Goal: Task Accomplishment & Management: Complete application form

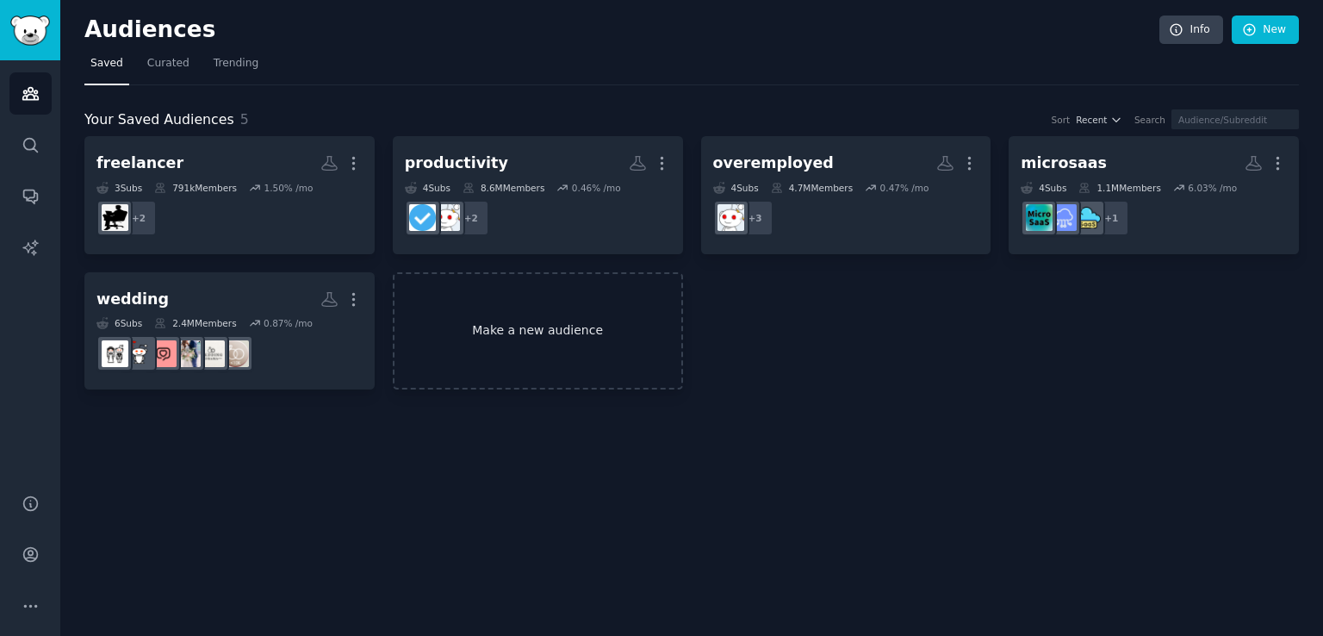
click at [577, 345] on link "Make a new audience" at bounding box center [538, 331] width 290 height 118
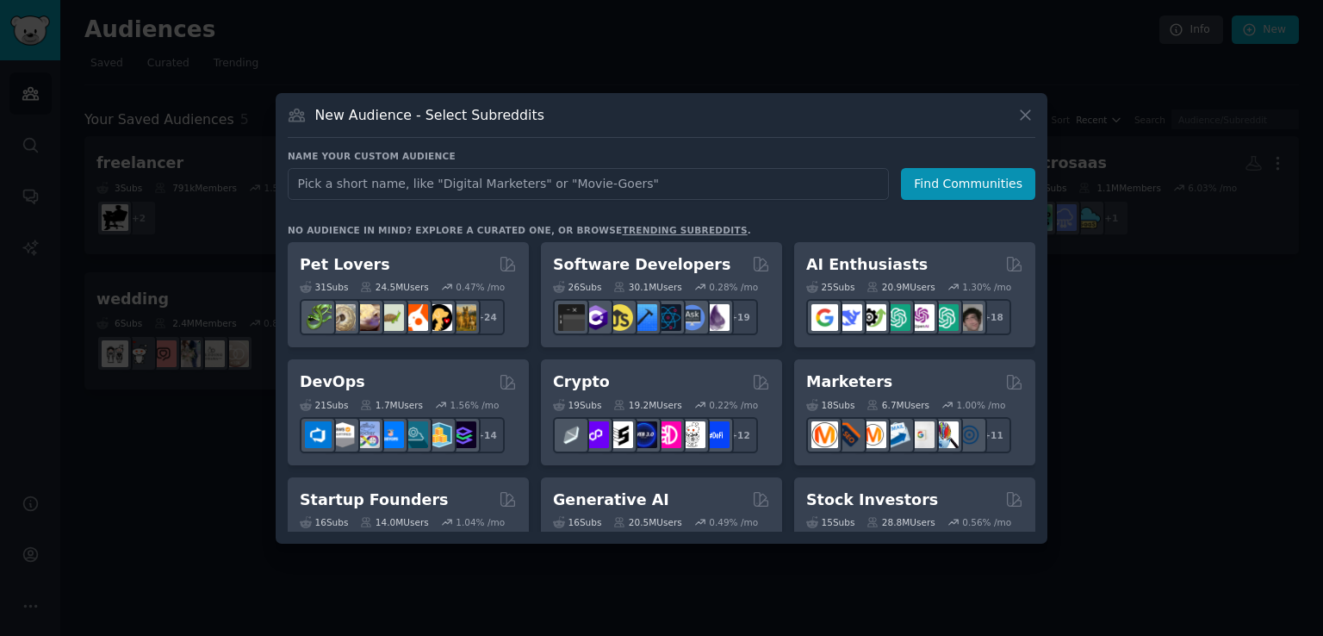
click at [1166, 208] on div at bounding box center [661, 318] width 1323 height 636
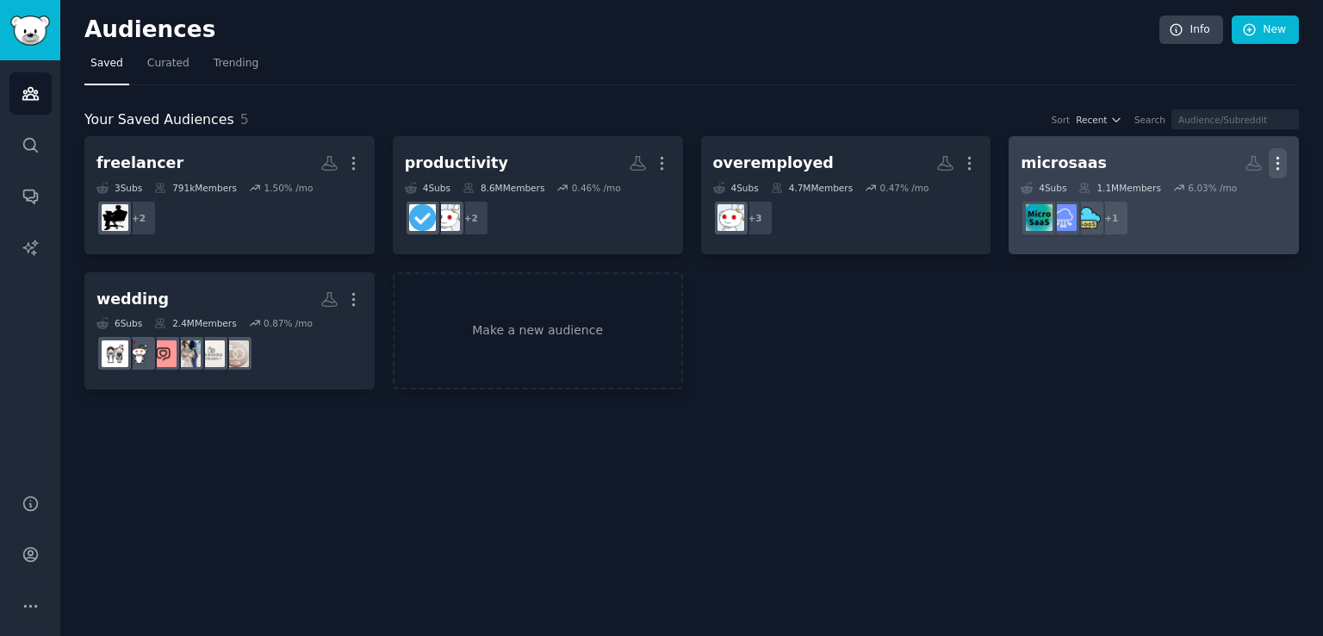
click at [1283, 168] on icon "button" at bounding box center [1278, 163] width 18 height 18
click at [1247, 201] on p "Delete" at bounding box center [1231, 199] width 40 height 18
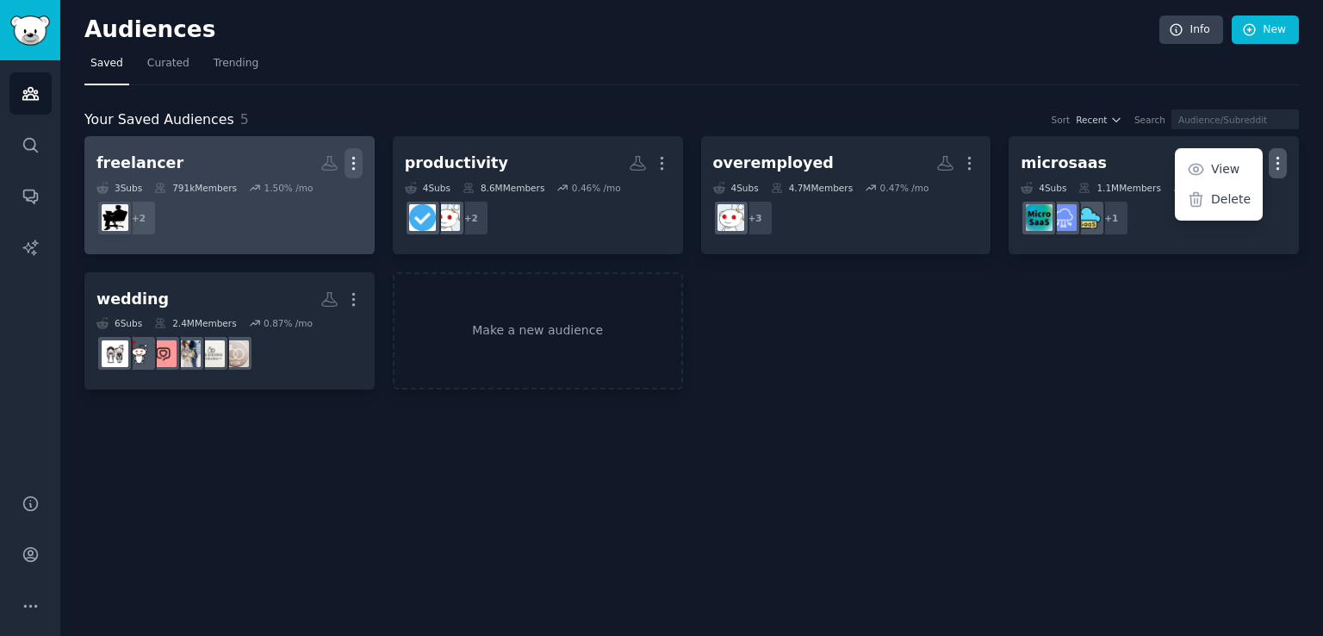
click at [349, 165] on icon "button" at bounding box center [354, 163] width 18 height 18
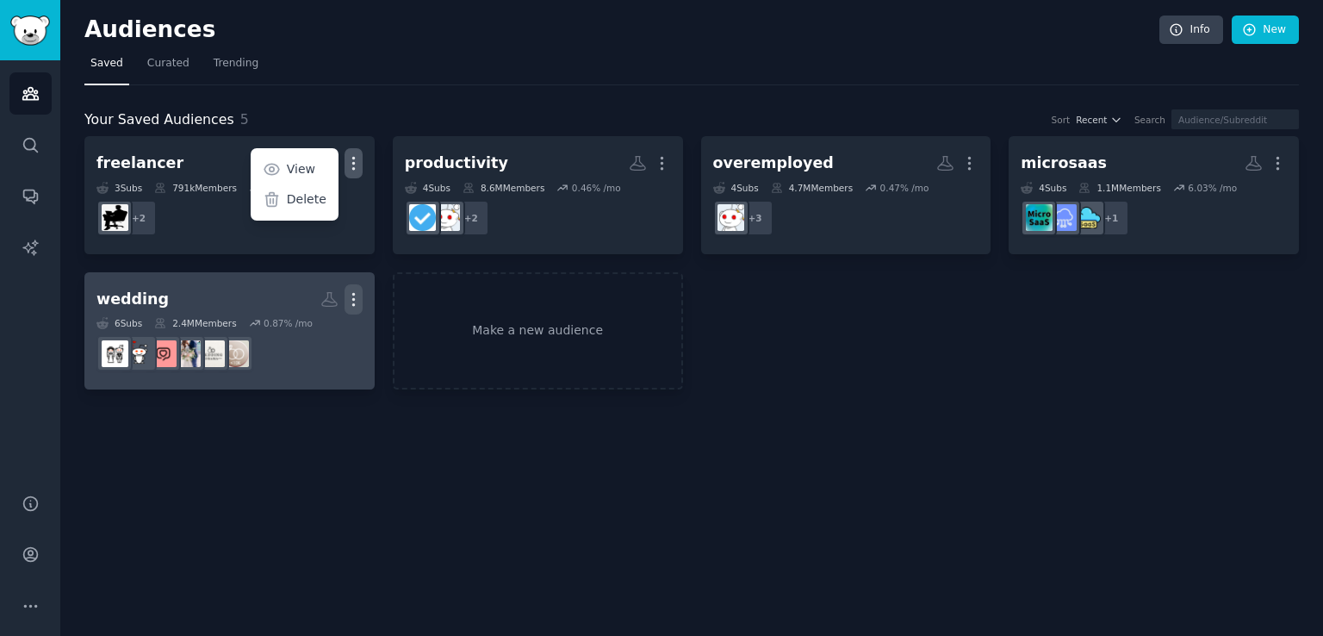
click at [355, 300] on icon "button" at bounding box center [354, 299] width 18 height 18
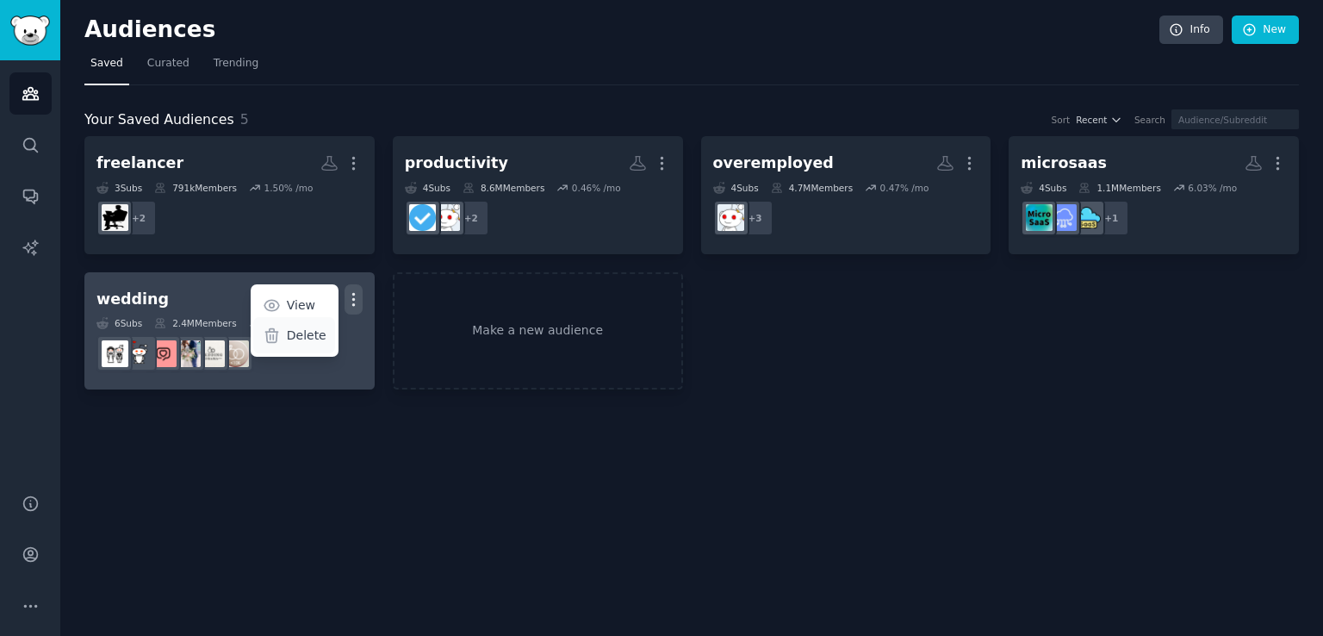
click at [278, 343] on div "Delete" at bounding box center [294, 335] width 82 height 36
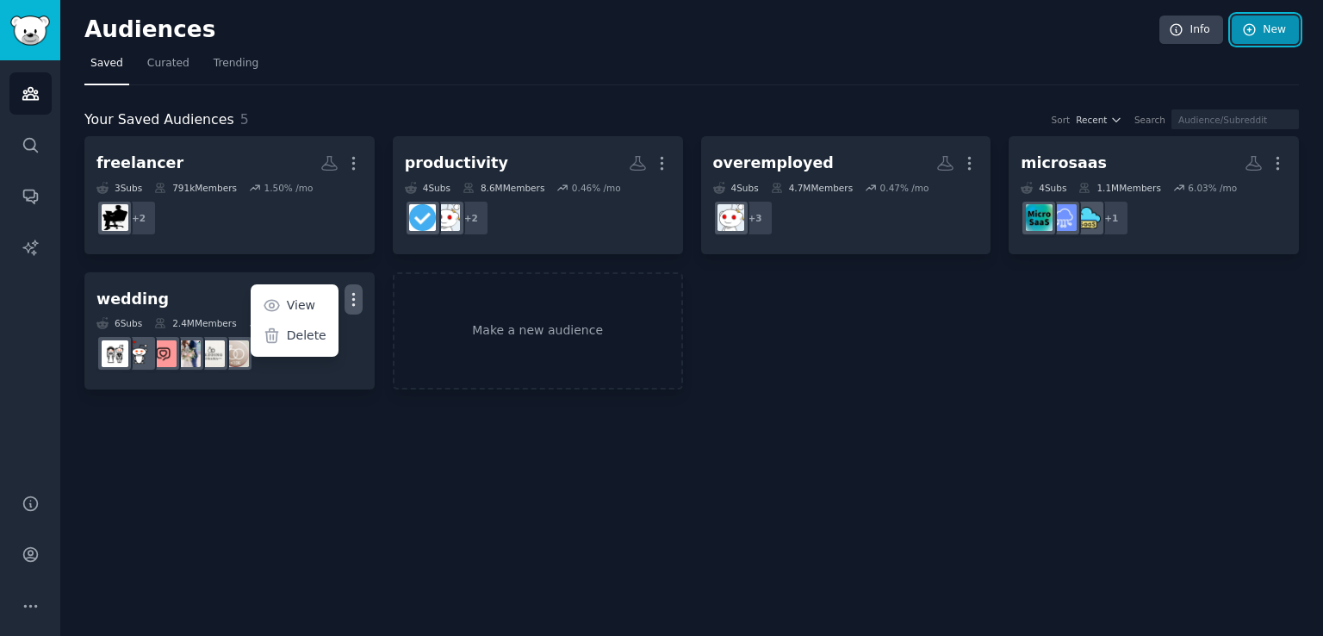
click at [1264, 32] on link "New" at bounding box center [1265, 30] width 67 height 29
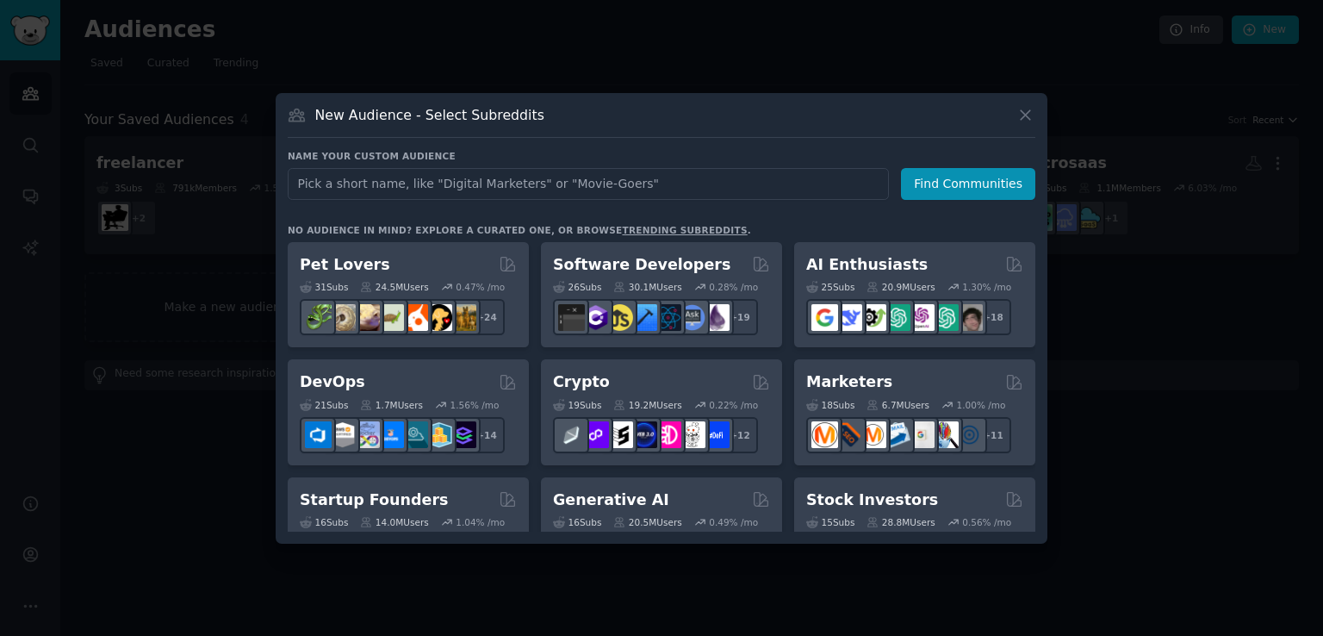
click at [595, 189] on input "text" at bounding box center [588, 184] width 601 height 32
type input "[PERSON_NAME] stockers"
click button "Find Communities" at bounding box center [968, 184] width 134 height 32
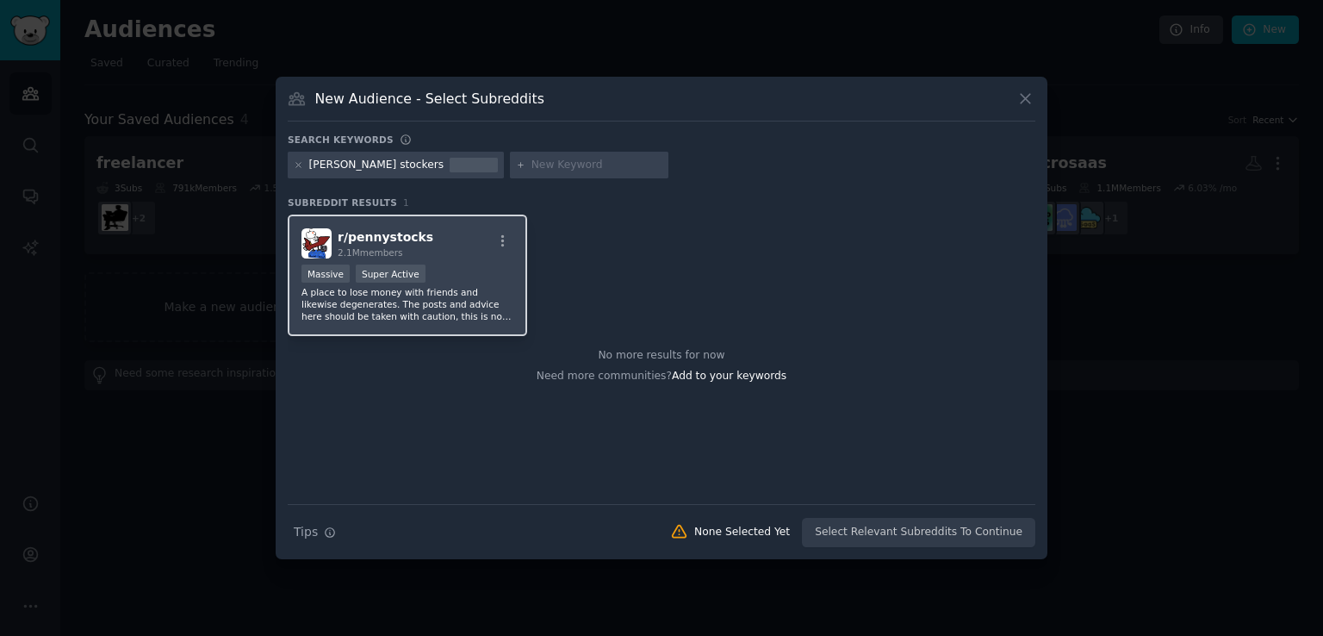
click at [407, 248] on div "2.1M members" at bounding box center [386, 252] width 96 height 12
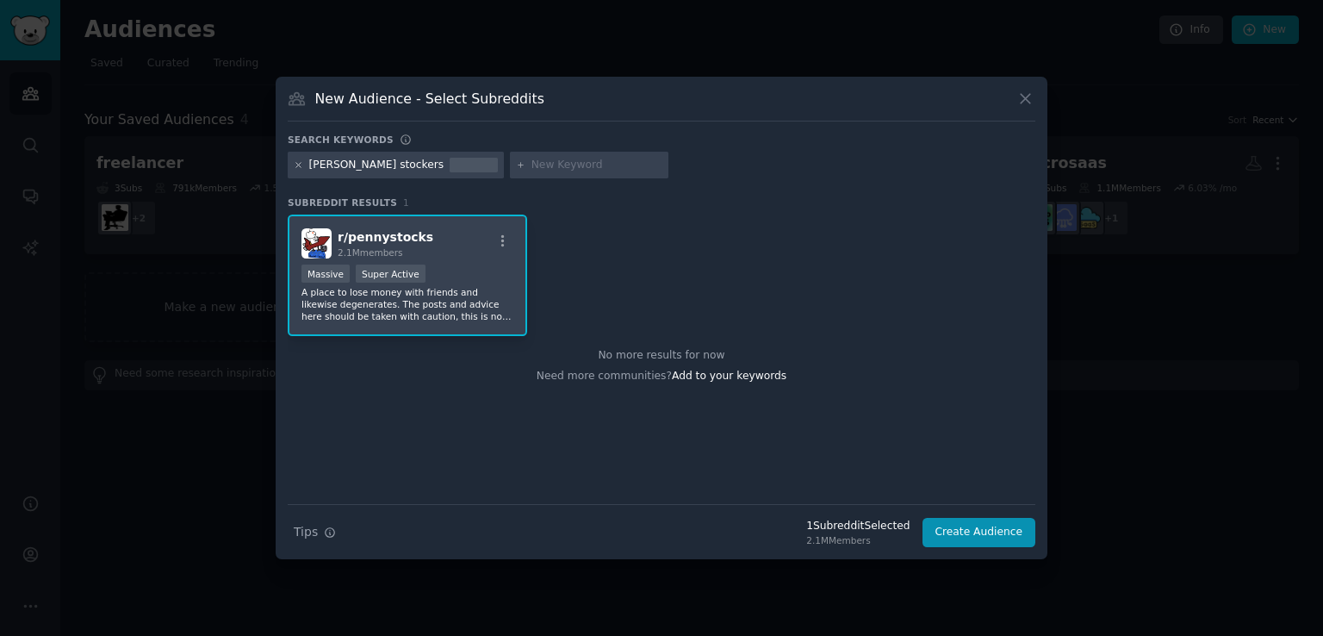
click at [297, 166] on icon at bounding box center [298, 164] width 9 height 9
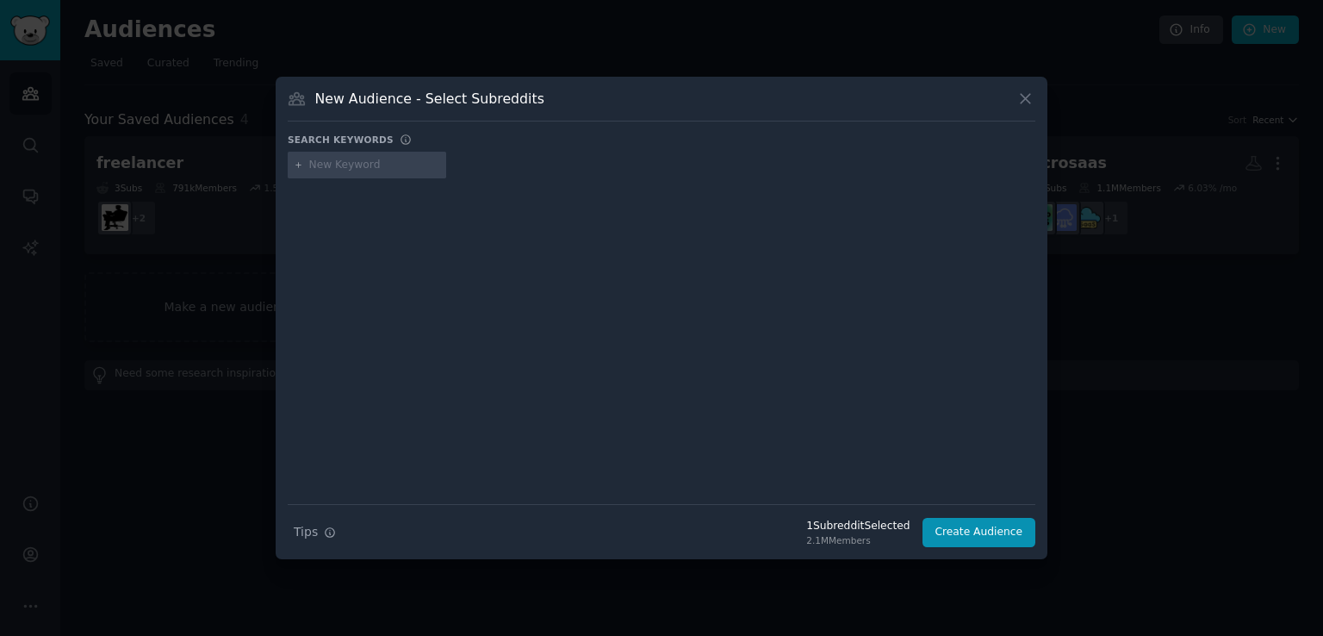
click at [351, 163] on input "text" at bounding box center [374, 166] width 131 height 16
type input "penny stock"
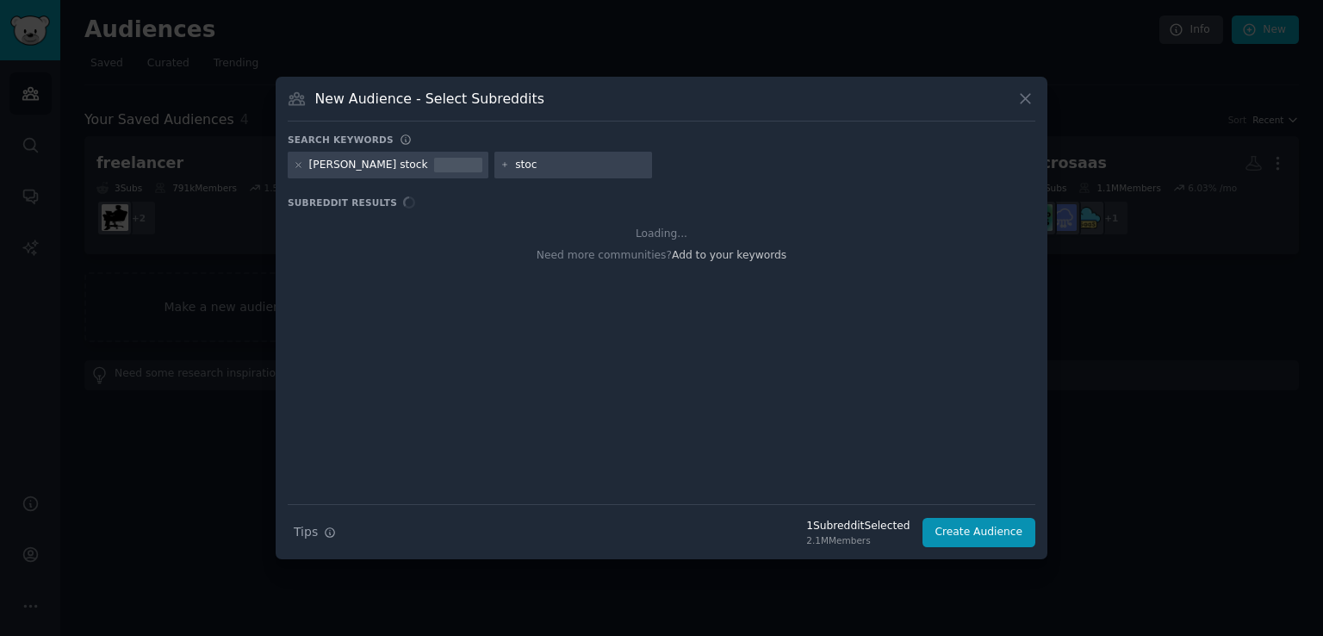
type input "stock"
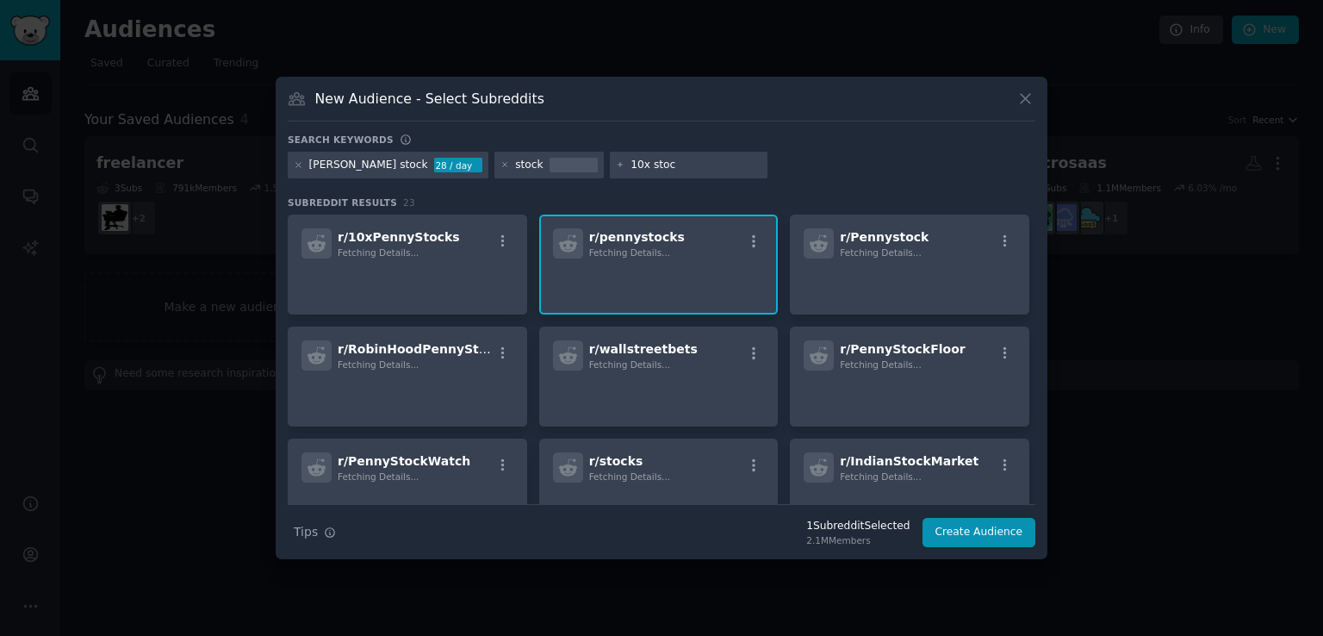
type input "10x stock"
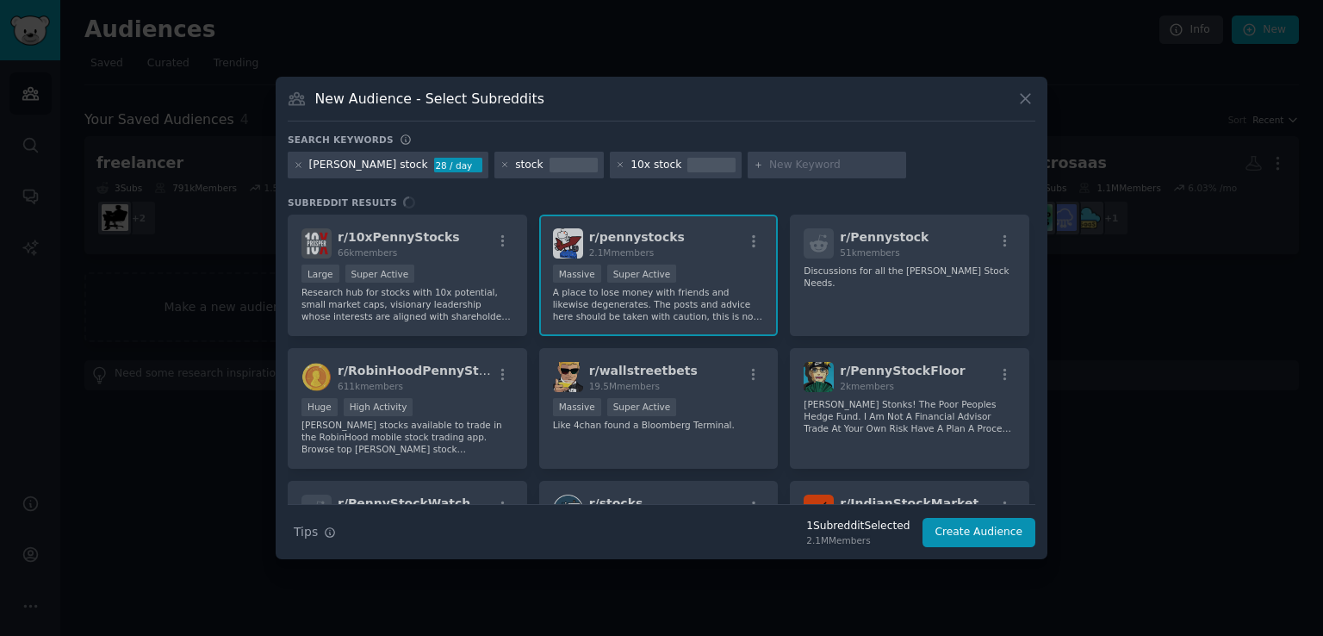
click at [423, 265] on div "r/ 10xPennyStocks 66k members Large Super Active Research hub for stocks with 1…" at bounding box center [662, 358] width 748 height 289
click at [417, 265] on div "r/ 10xPennyStocks 66k members Large Super Active Research hub for stocks with 1…" at bounding box center [662, 358] width 748 height 289
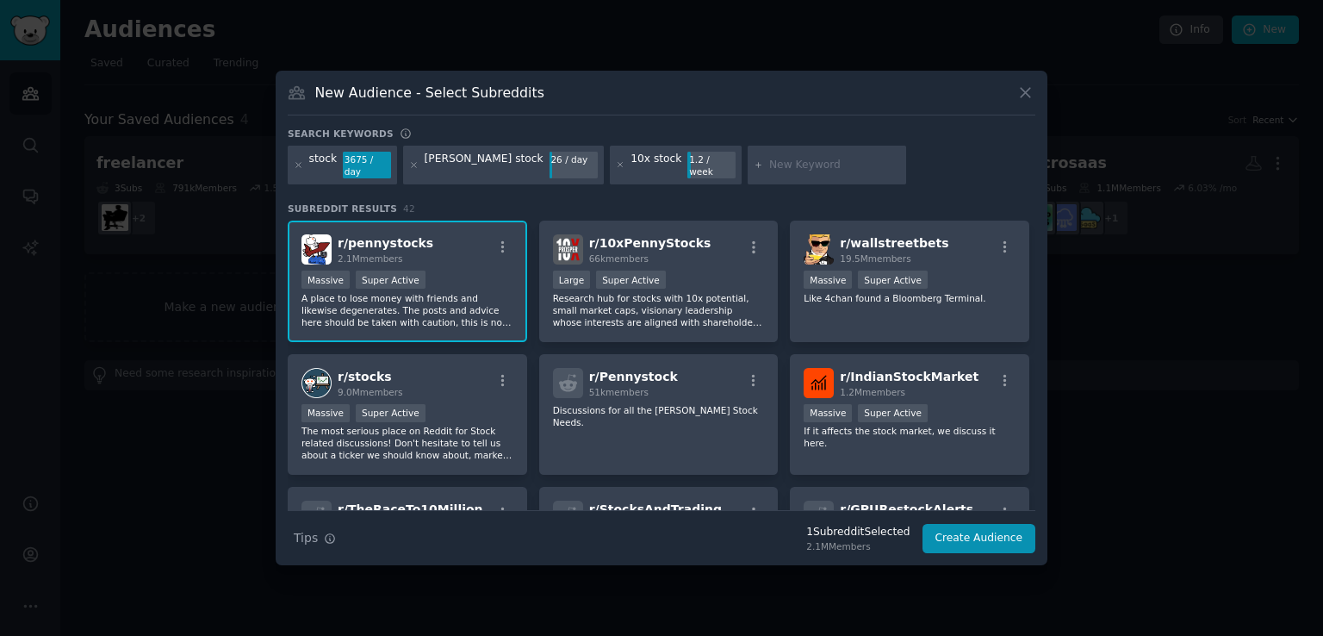
click at [466, 270] on div "Massive Super Active" at bounding box center [407, 281] width 212 height 22
click at [655, 245] on h2 "r/ 10xPennyStocks 66k members" at bounding box center [650, 249] width 122 height 30
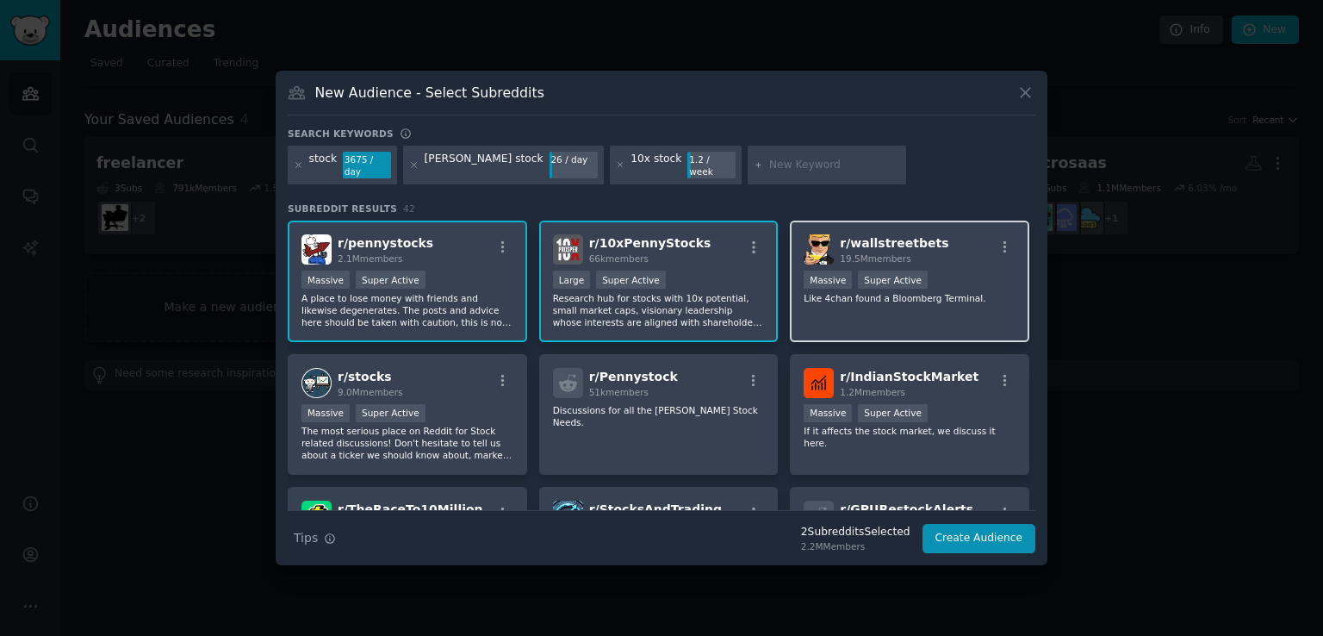
click at [825, 320] on div "r/ wallstreetbets 19.5M members Massive Super Active Like 4chan found a Bloombe…" at bounding box center [909, 281] width 239 height 121
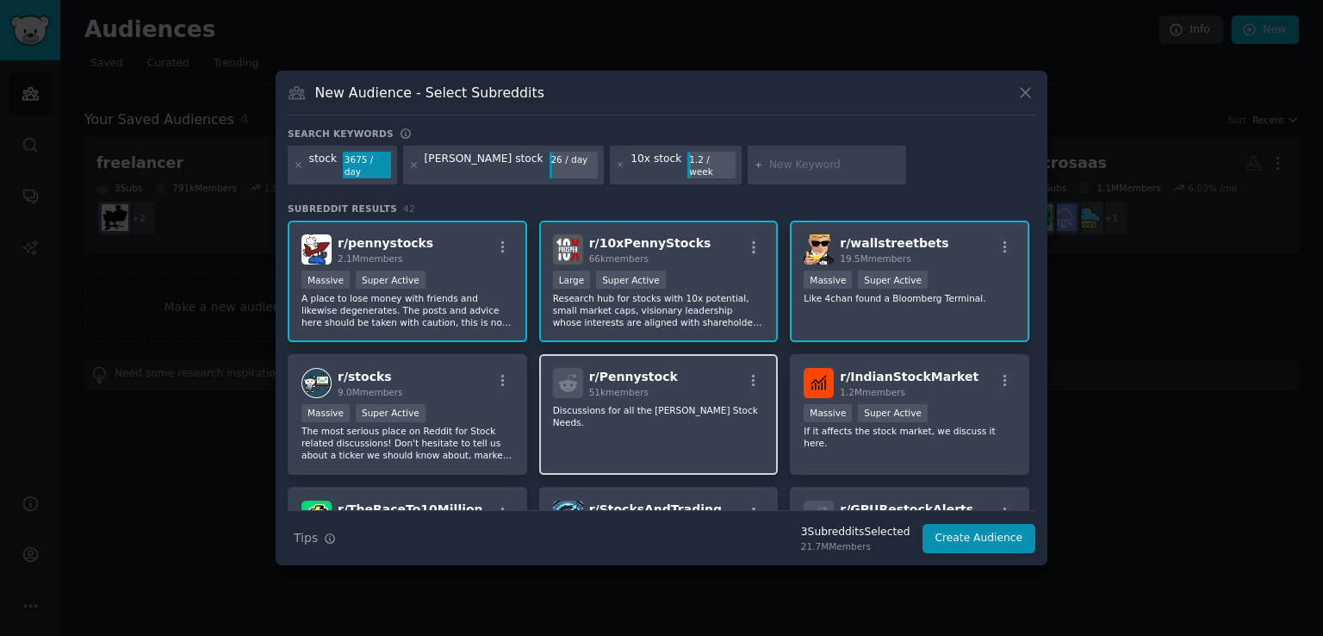
click at [716, 415] on div "r/ Pennystock 51k members Discussions for all the Penny Stock Needs." at bounding box center [658, 414] width 239 height 121
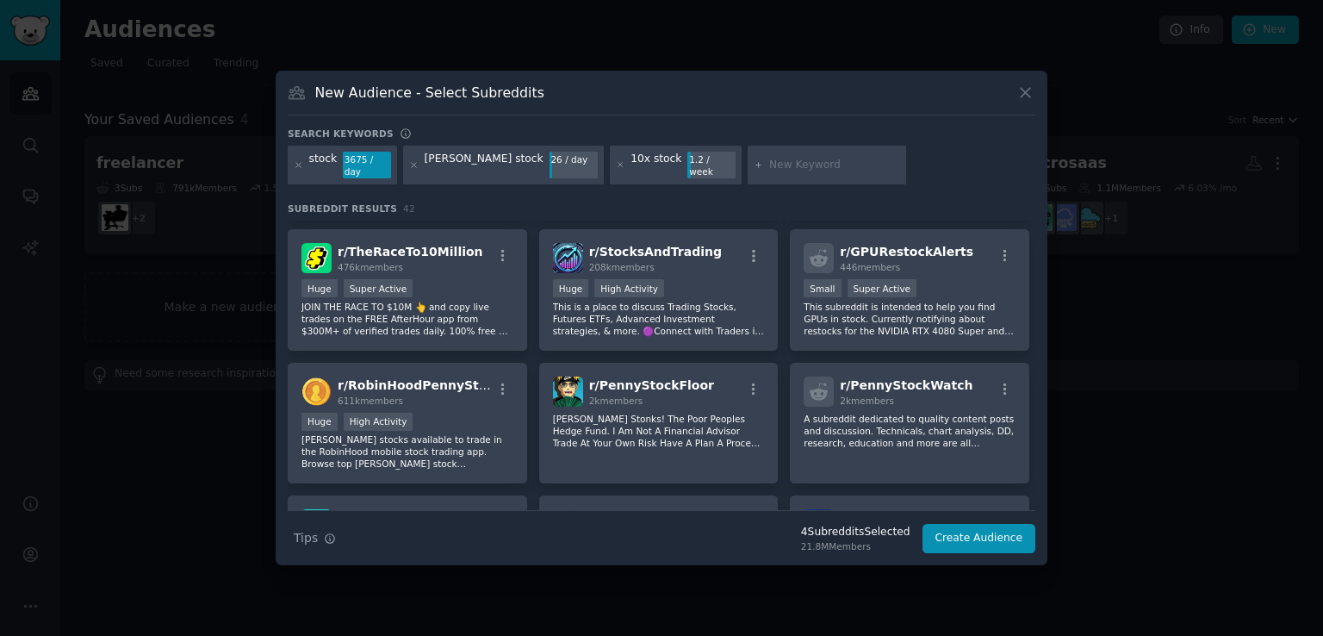
scroll to position [258, 0]
click at [921, 412] on p "A subreddit dedicated to quality content posts and discussion. Technicals, char…" at bounding box center [910, 430] width 212 height 36
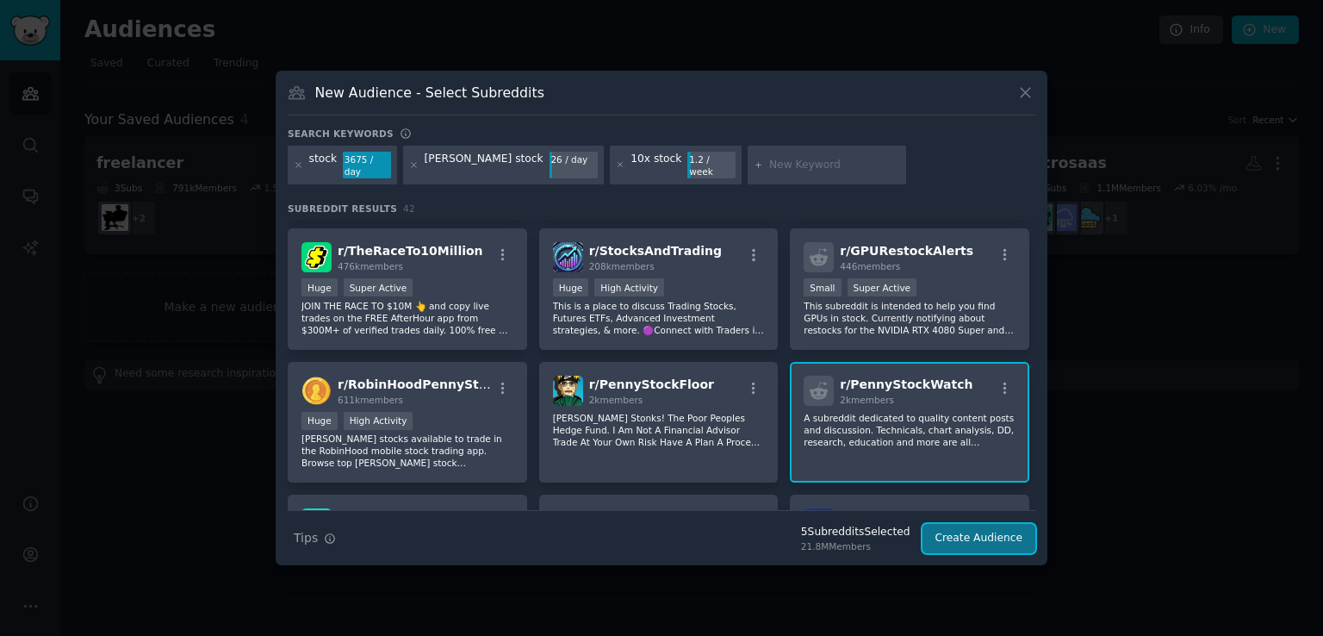
click at [982, 534] on button "Create Audience" at bounding box center [980, 538] width 114 height 29
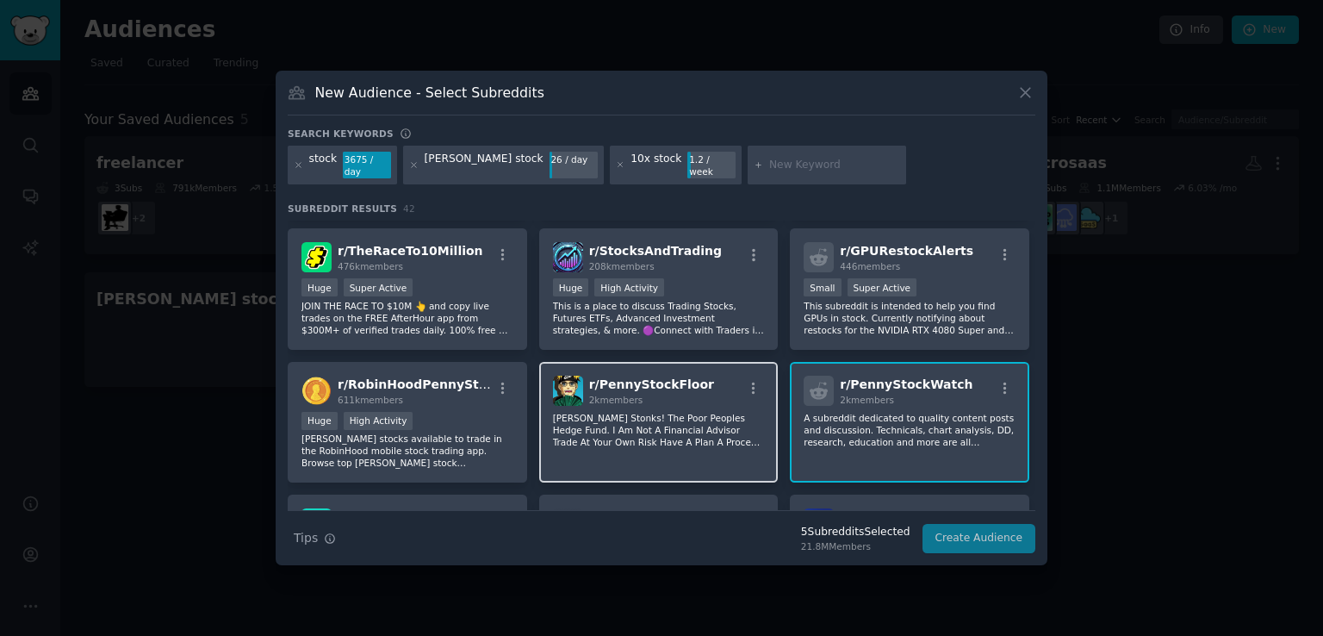
scroll to position [0, 0]
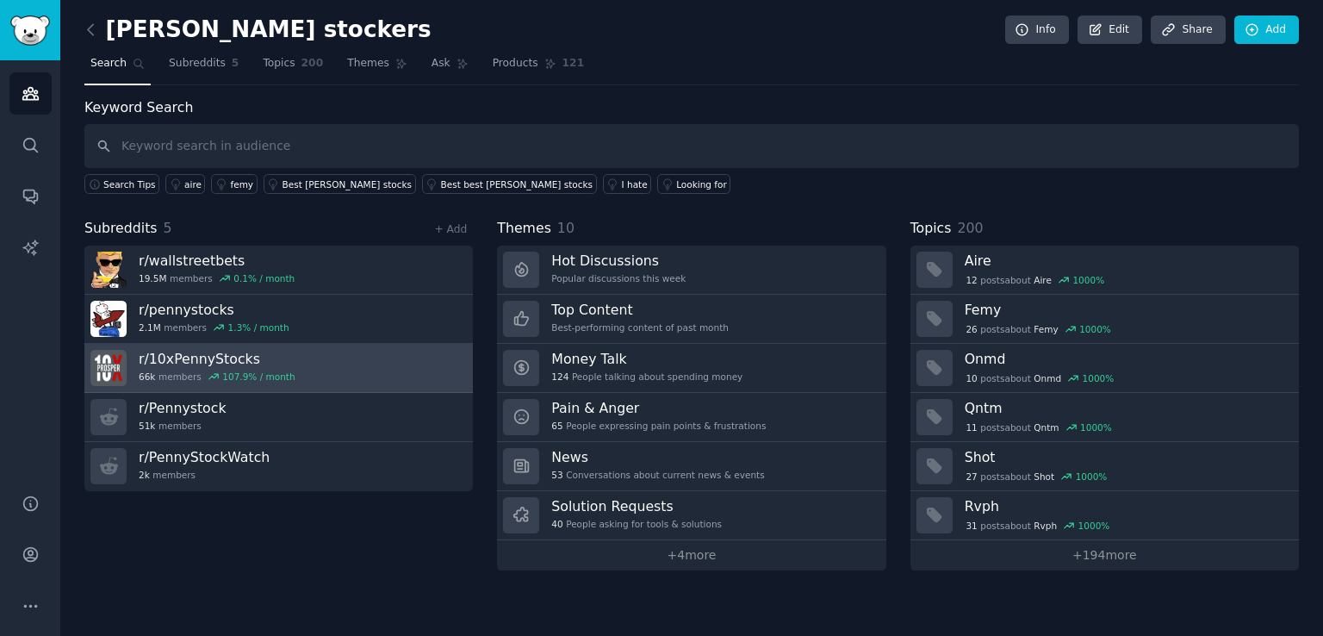
click at [394, 375] on link "r/ 10xPennyStocks 66k members 107.9 % / month" at bounding box center [278, 368] width 388 height 49
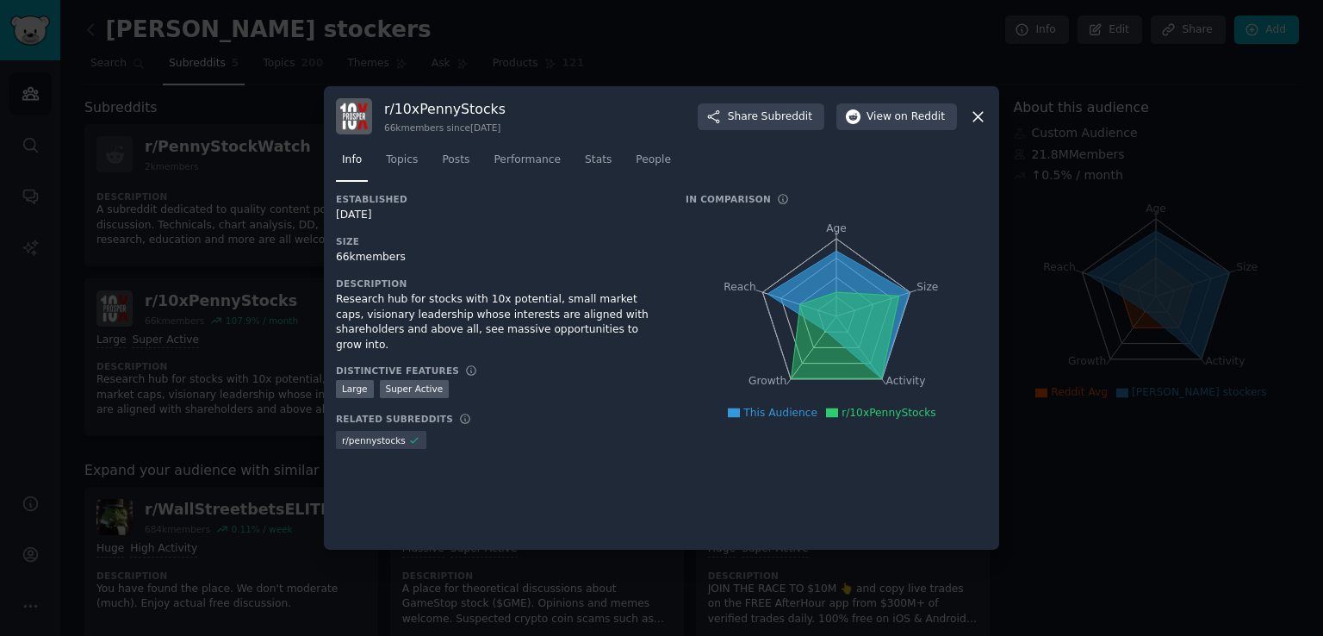
click at [182, 308] on div at bounding box center [661, 318] width 1323 height 636
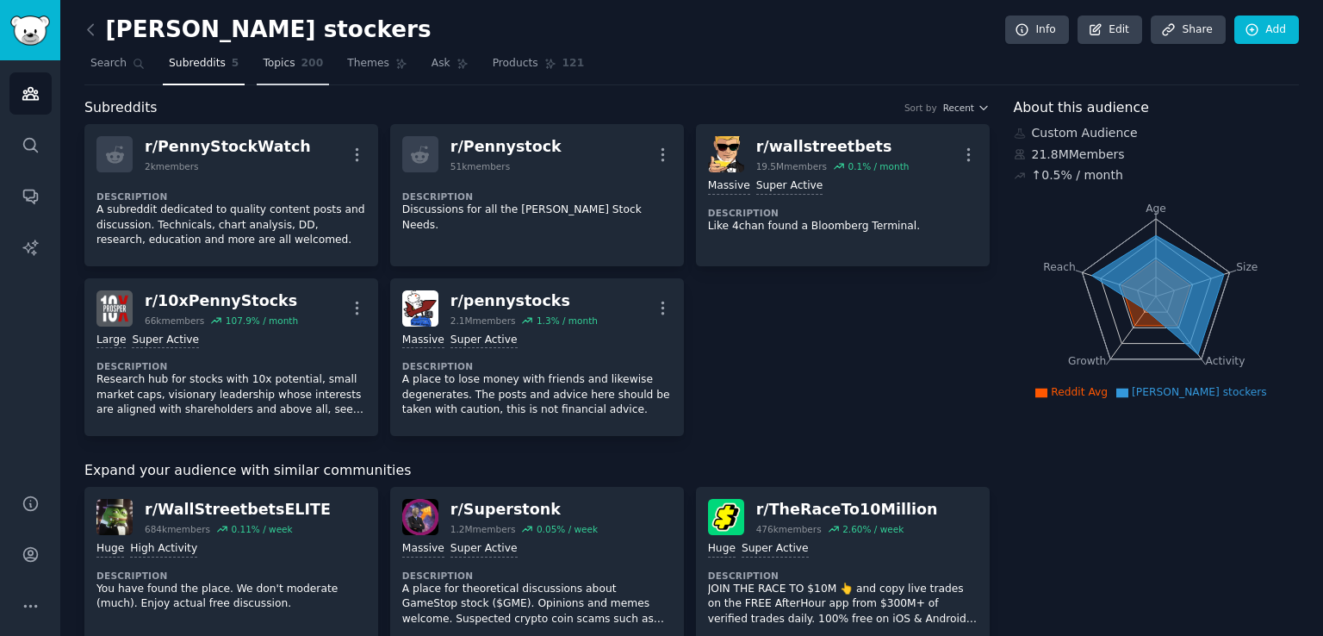
click at [301, 66] on span "200" at bounding box center [312, 64] width 22 height 16
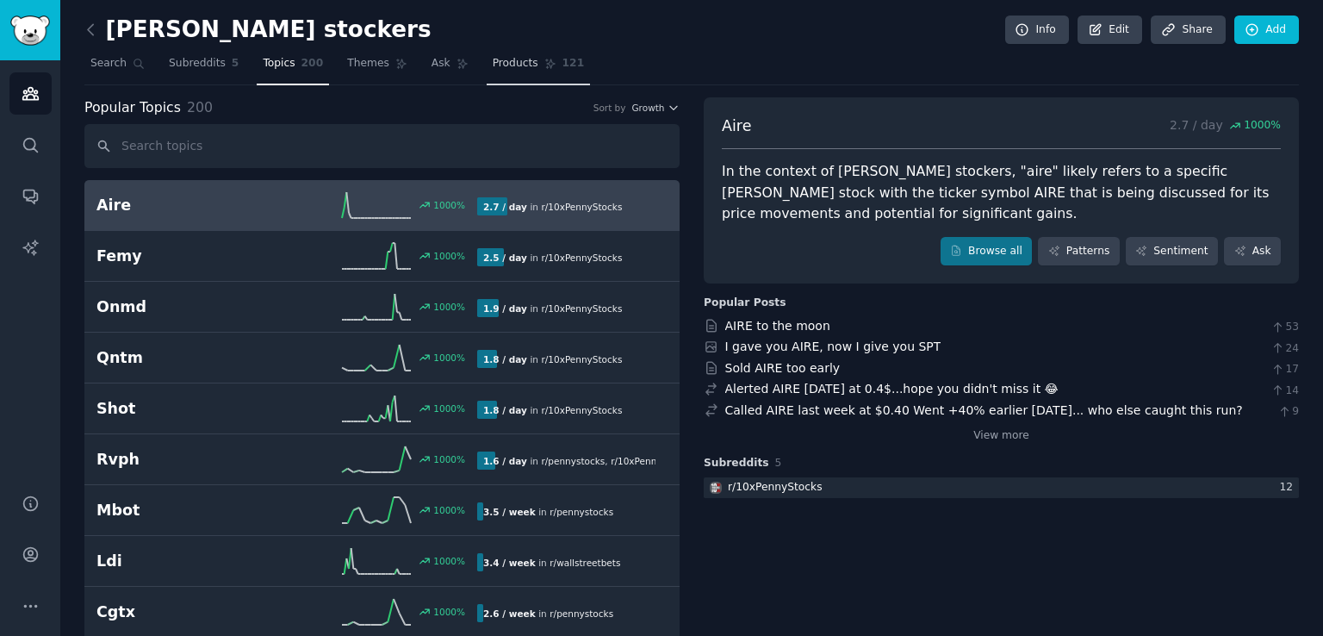
click at [493, 65] on span "Products" at bounding box center [516, 64] width 46 height 16
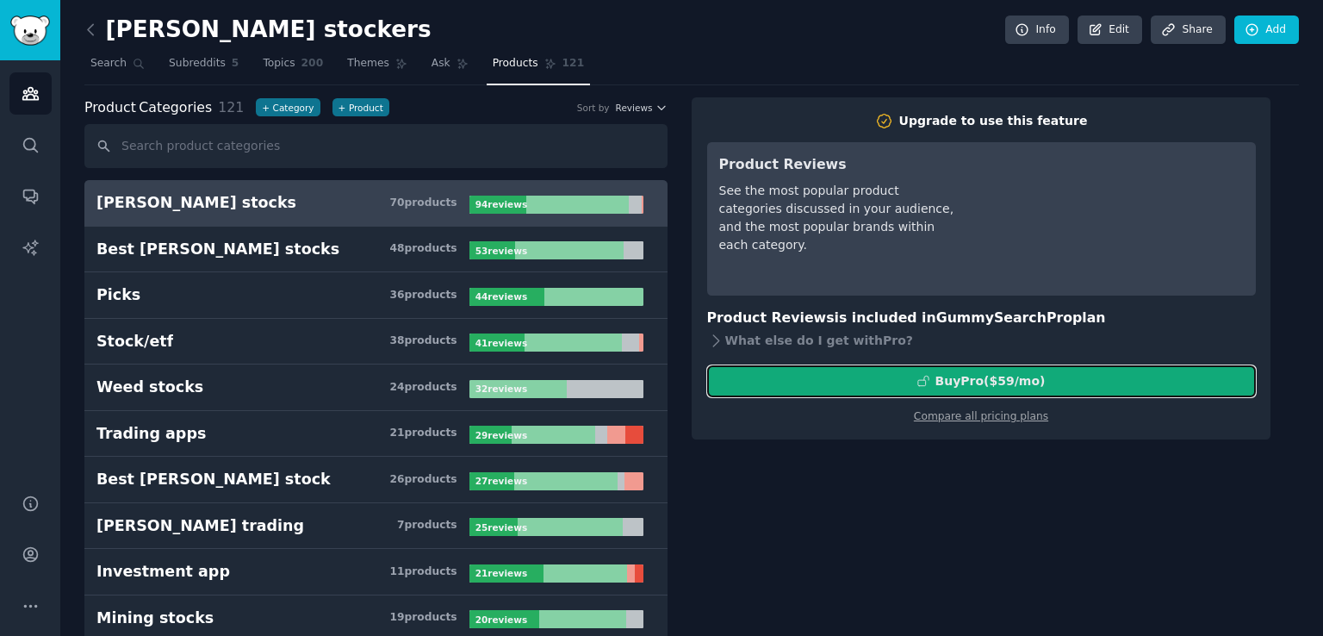
click at [953, 376] on div "Buy Pro ($ 59 /mo )" at bounding box center [990, 381] width 110 height 18
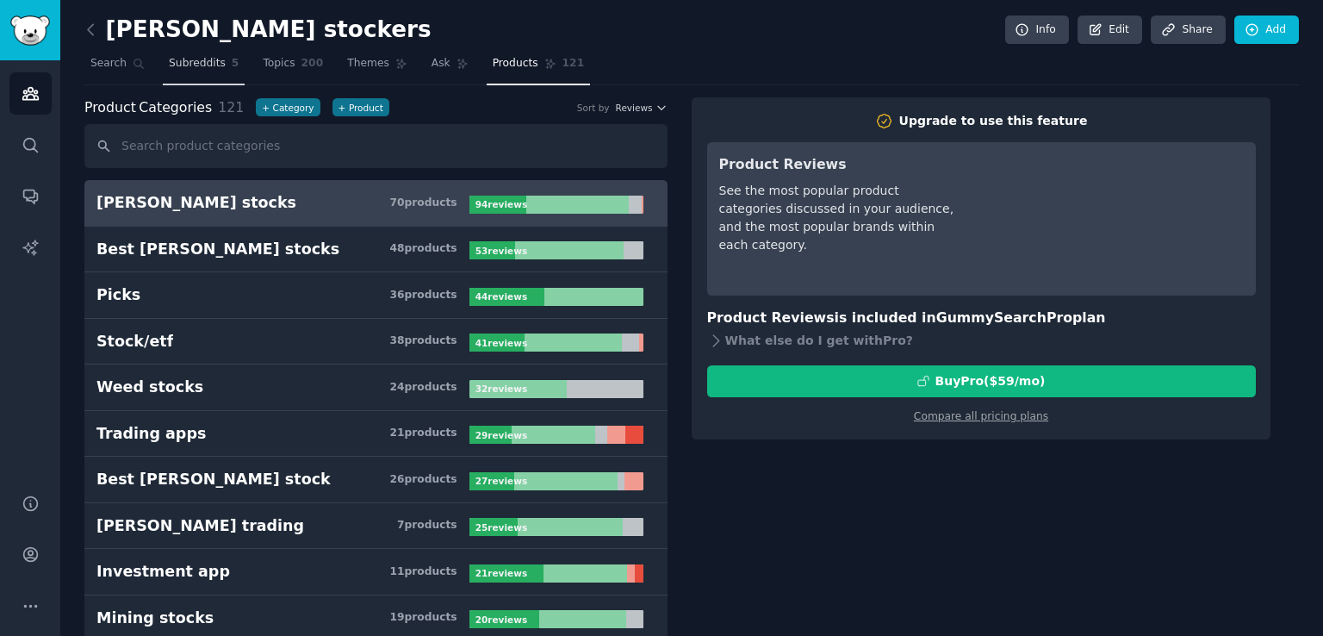
click at [204, 66] on span "Subreddits" at bounding box center [197, 64] width 57 height 16
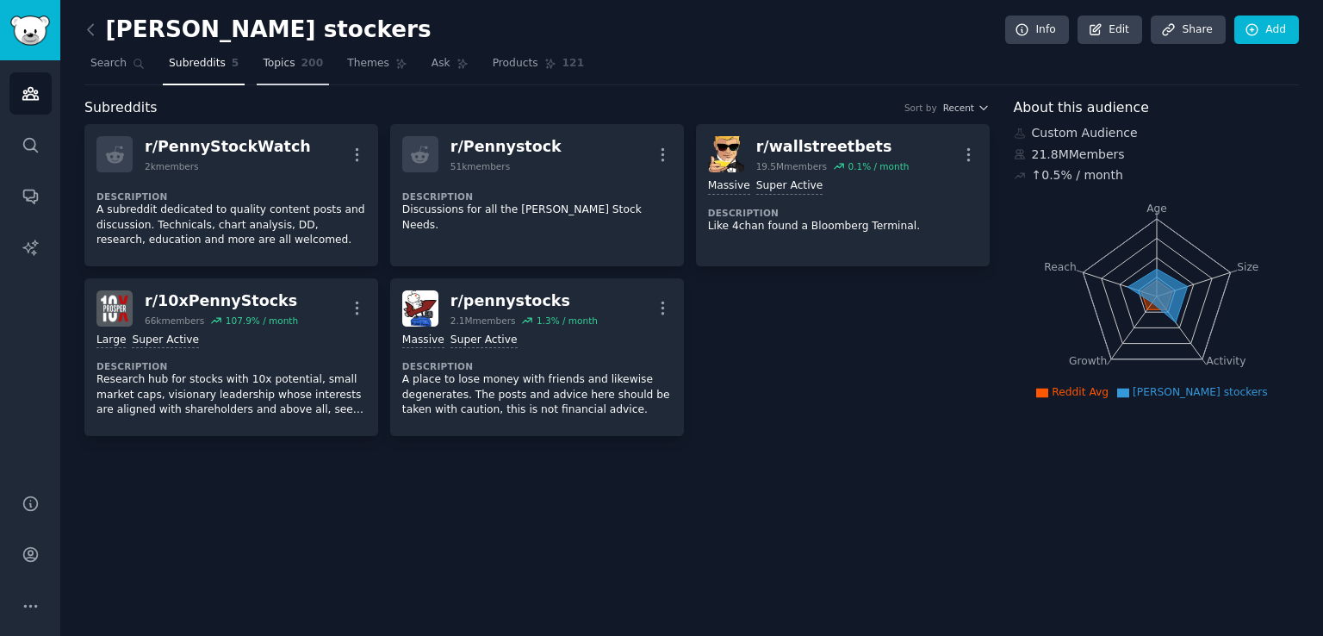
click at [303, 66] on span "200" at bounding box center [312, 64] width 22 height 16
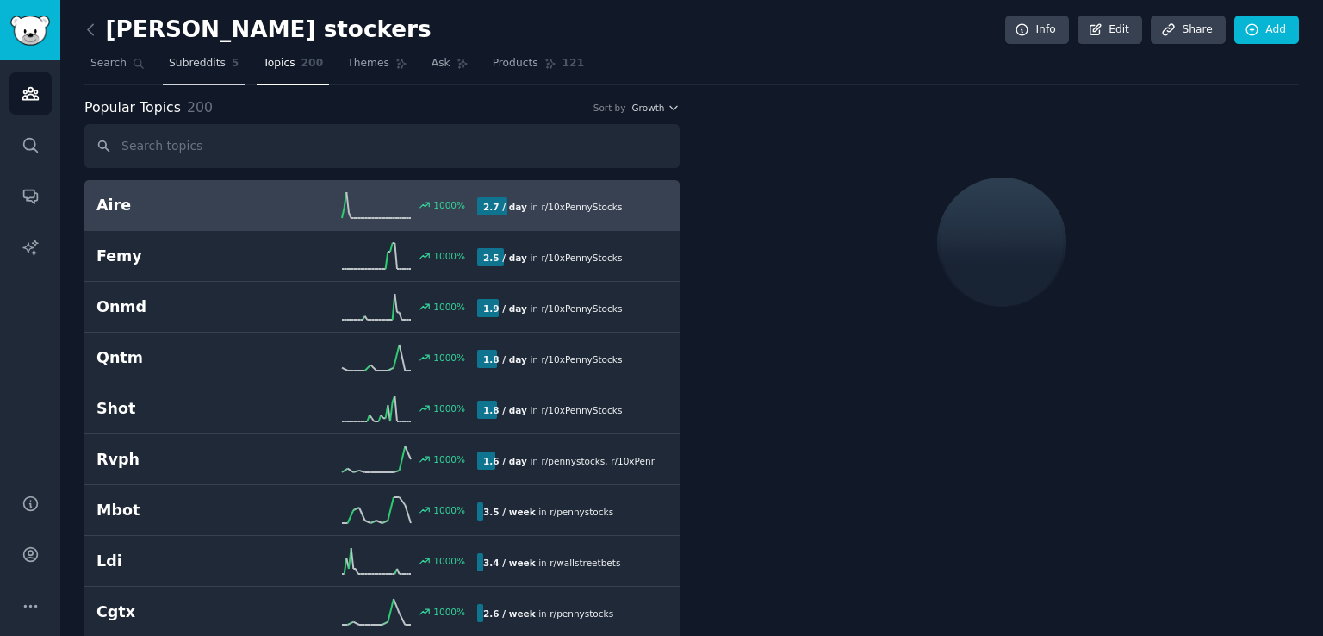
click at [206, 63] on span "Subreddits" at bounding box center [197, 64] width 57 height 16
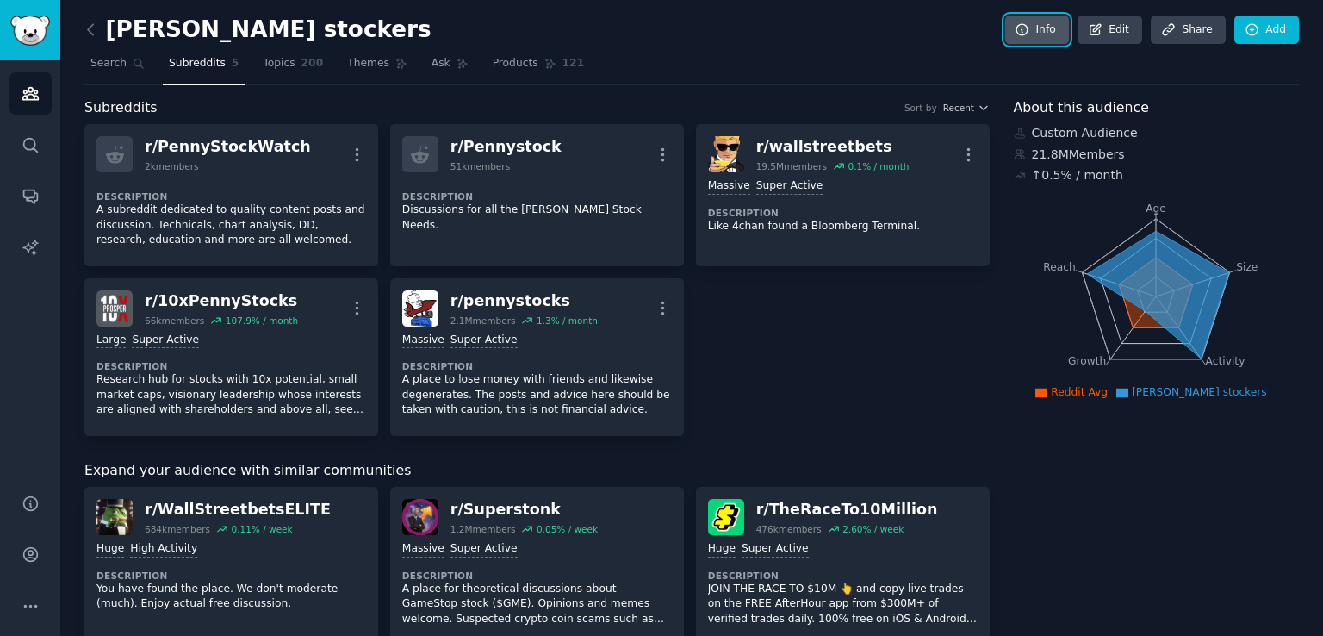
click at [1069, 22] on link "Info" at bounding box center [1037, 30] width 64 height 29
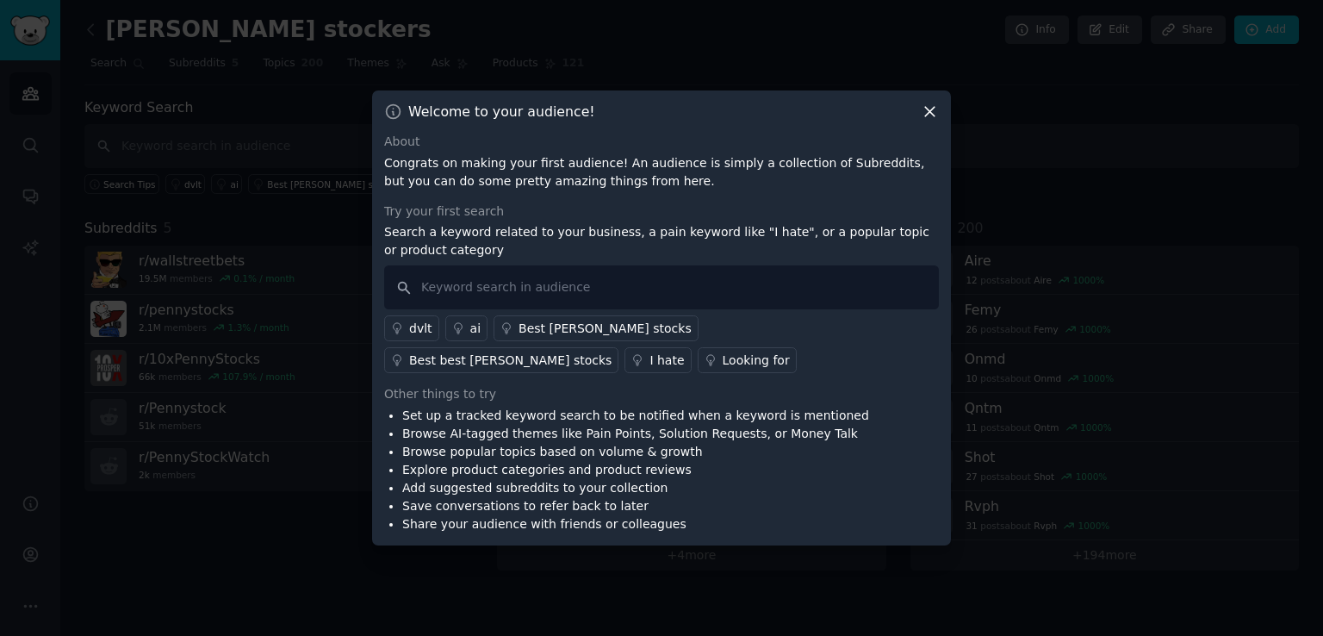
click at [923, 118] on icon at bounding box center [930, 112] width 18 height 18
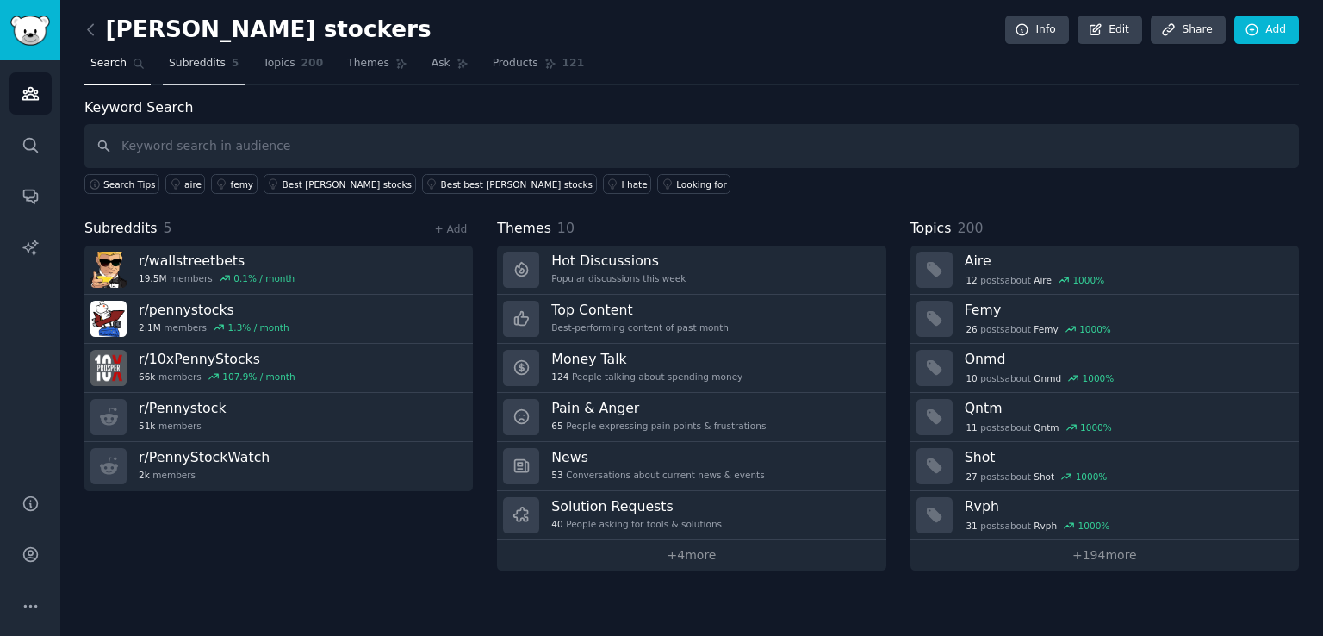
click at [212, 66] on span "Subreddits" at bounding box center [197, 64] width 57 height 16
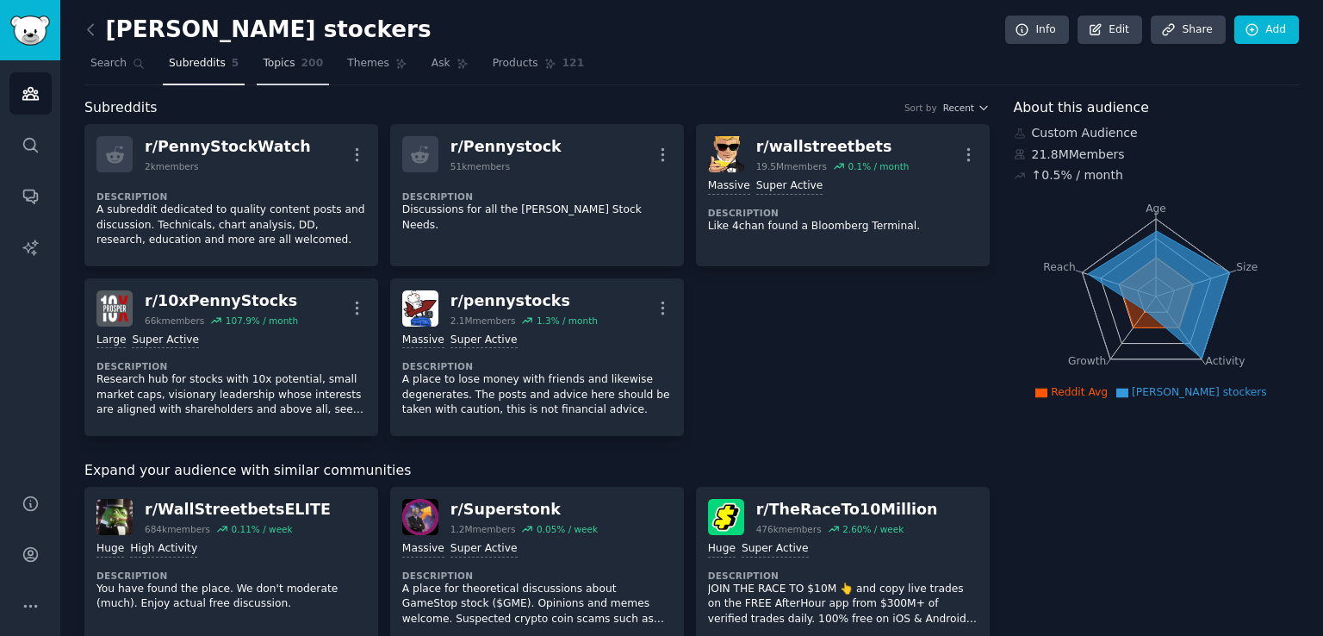
click at [286, 63] on link "Topics 200" at bounding box center [293, 67] width 72 height 35
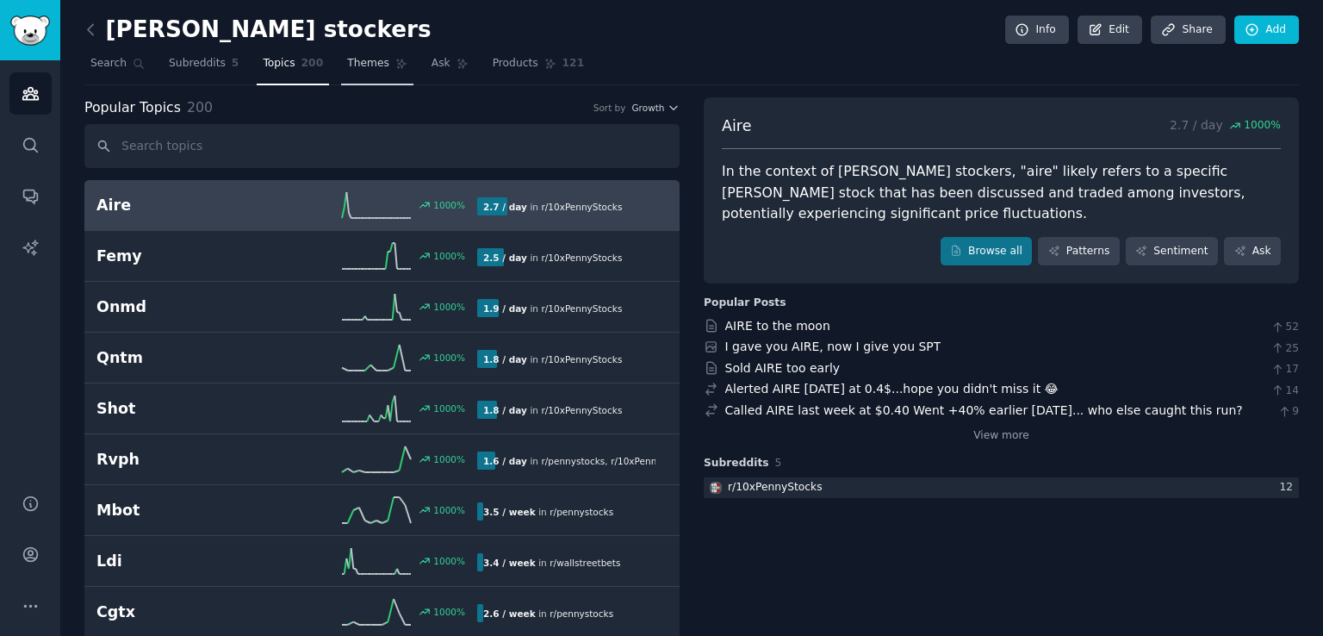
click at [359, 61] on span "Themes" at bounding box center [368, 64] width 42 height 16
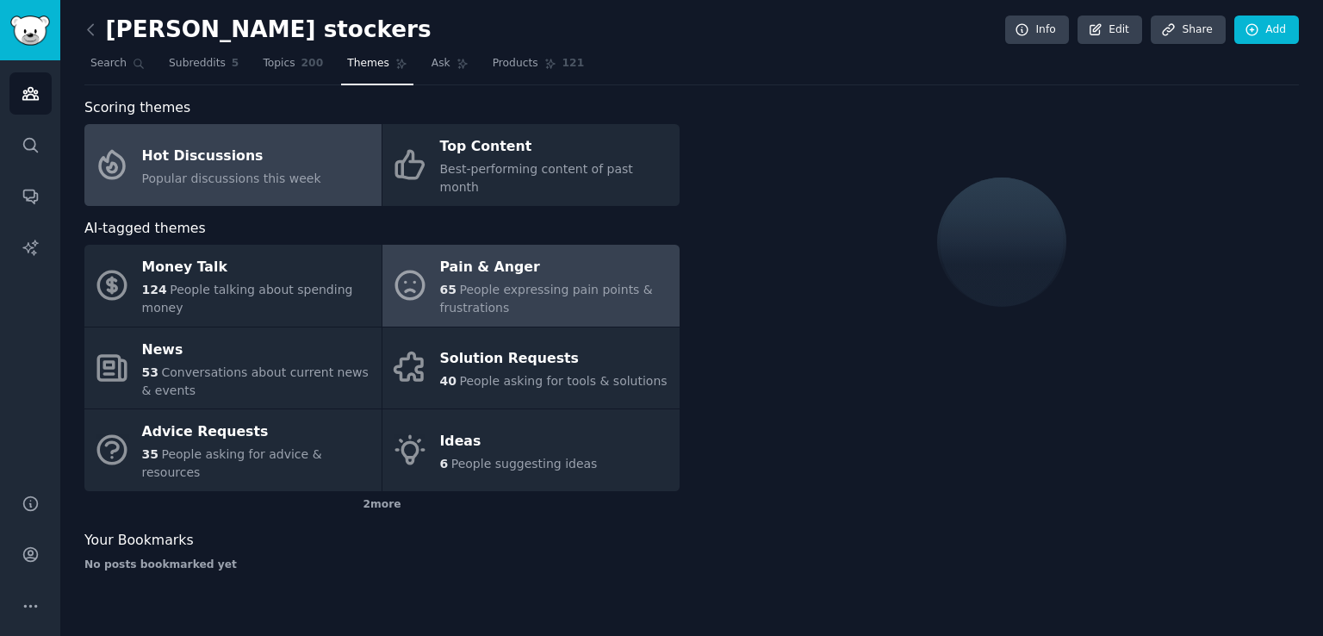
click at [525, 283] on span "People expressing pain points & frustrations" at bounding box center [546, 299] width 213 height 32
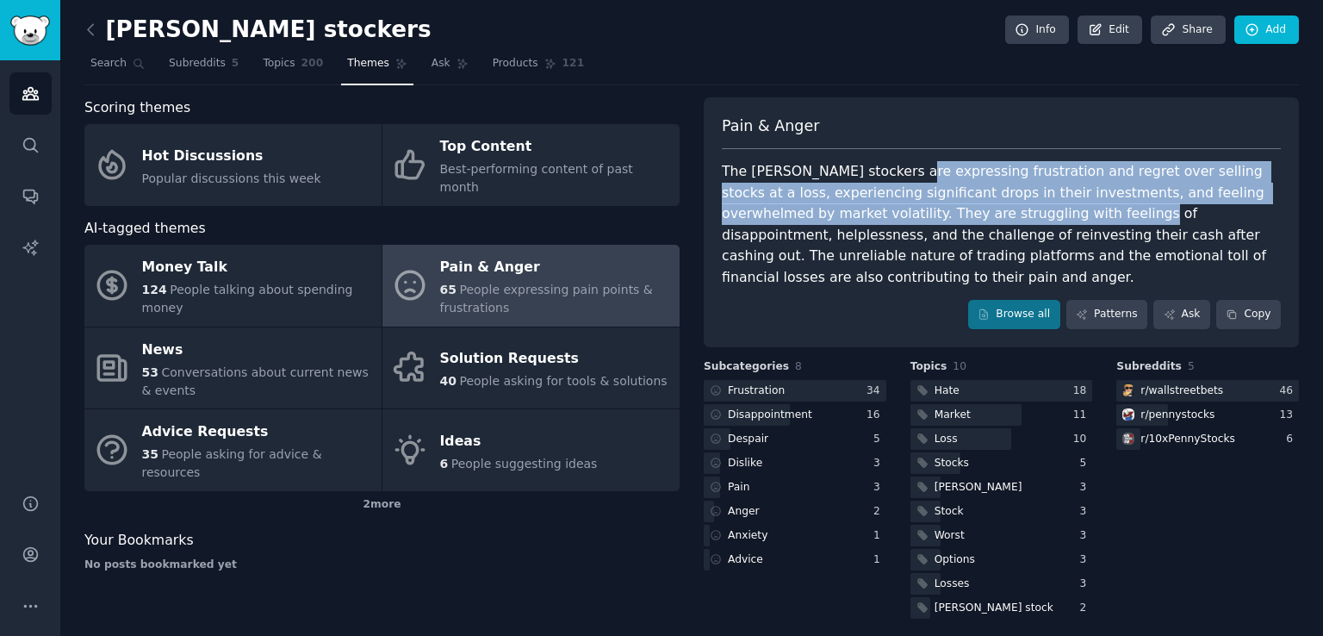
drag, startPoint x: 893, startPoint y: 179, endPoint x: 1011, endPoint y: 211, distance: 122.2
click at [1011, 211] on div "The [PERSON_NAME] stockers are expressing frustration and regret over selling s…" at bounding box center [1001, 224] width 559 height 127
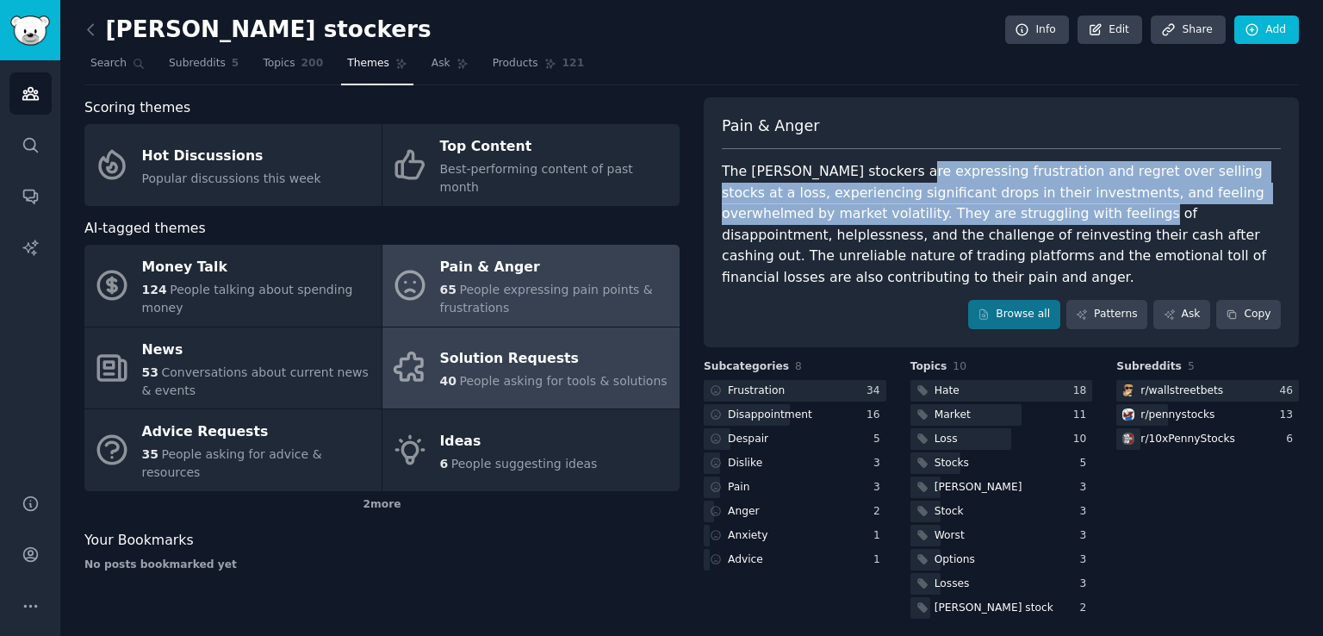
click at [494, 374] on span "People asking for tools & solutions" at bounding box center [563, 381] width 208 height 14
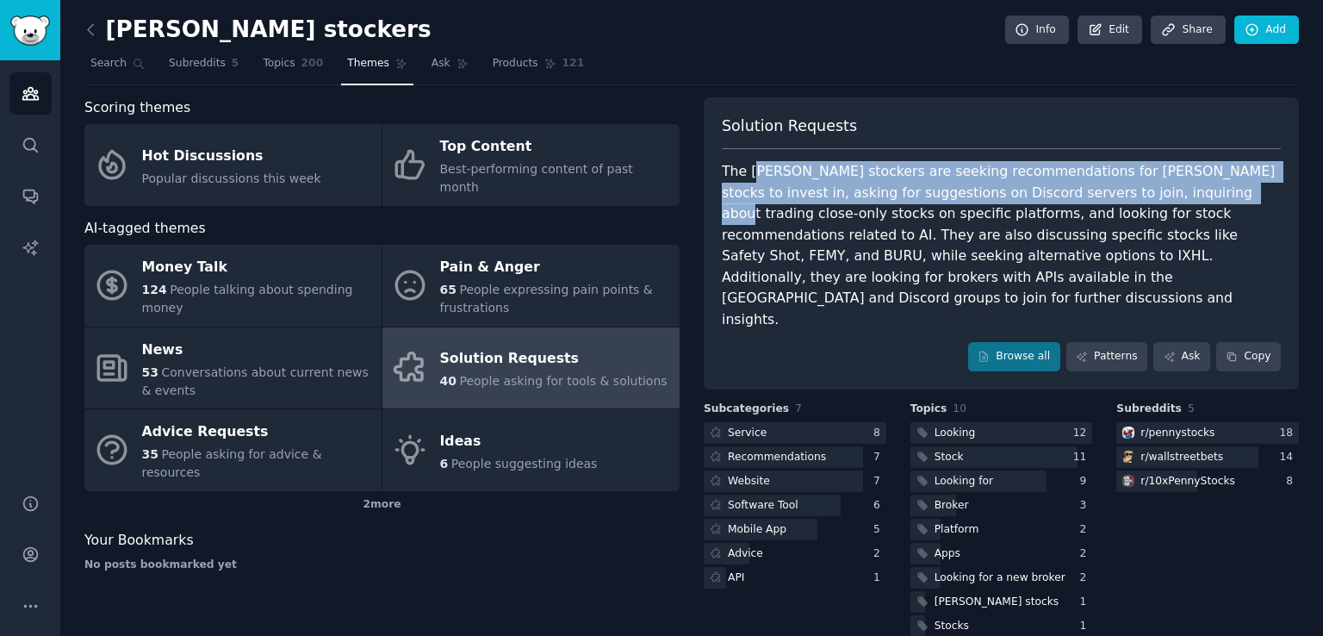
drag, startPoint x: 755, startPoint y: 171, endPoint x: 1130, endPoint y: 187, distance: 375.9
click at [1130, 187] on div "The [PERSON_NAME] stockers are seeking recommendations for [PERSON_NAME] stocks…" at bounding box center [1001, 245] width 559 height 169
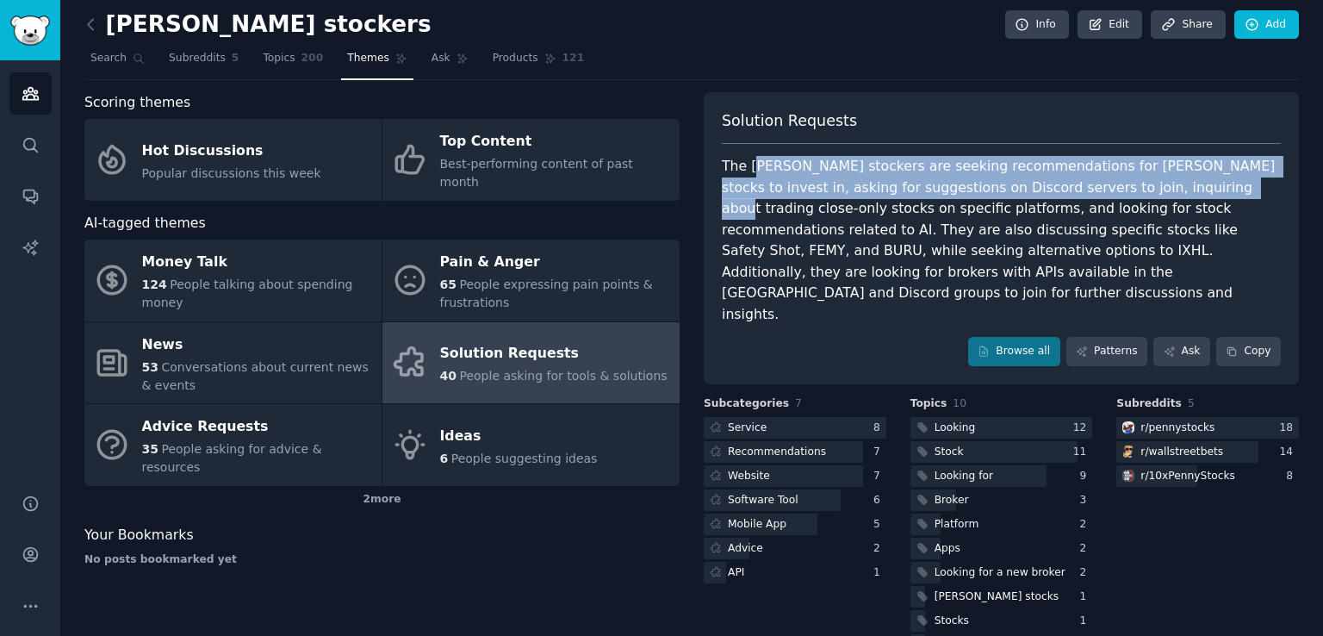
scroll to position [8, 0]
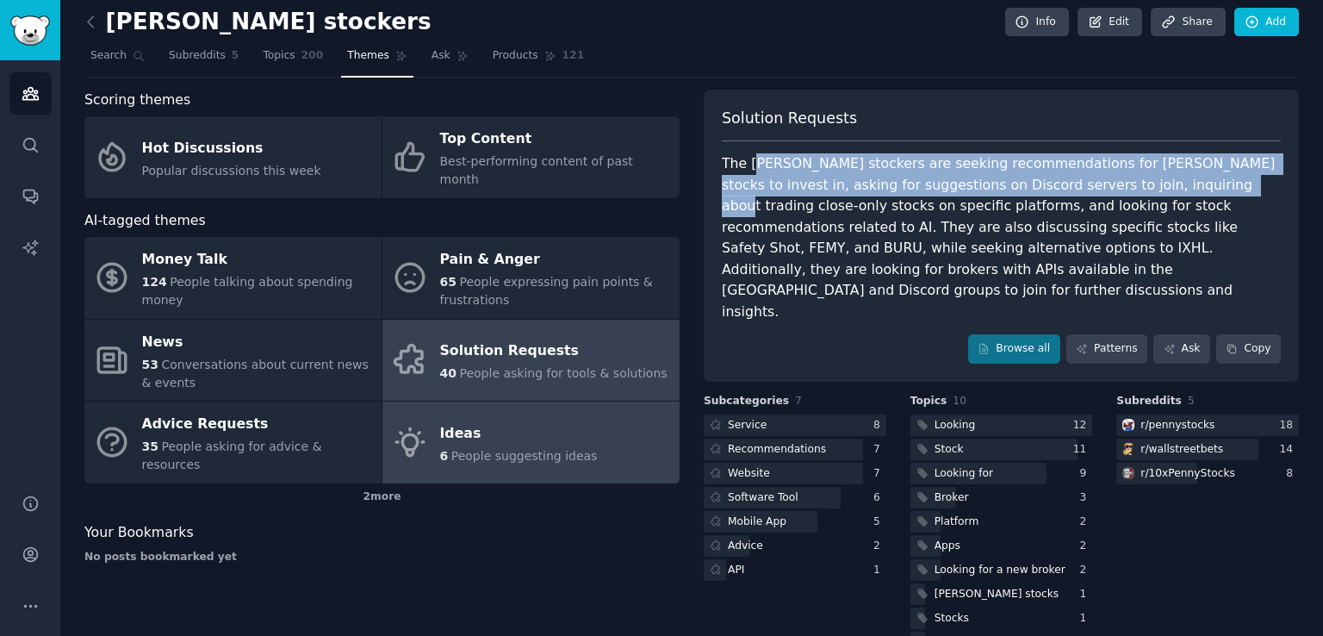
click at [424, 424] on icon at bounding box center [410, 442] width 36 height 36
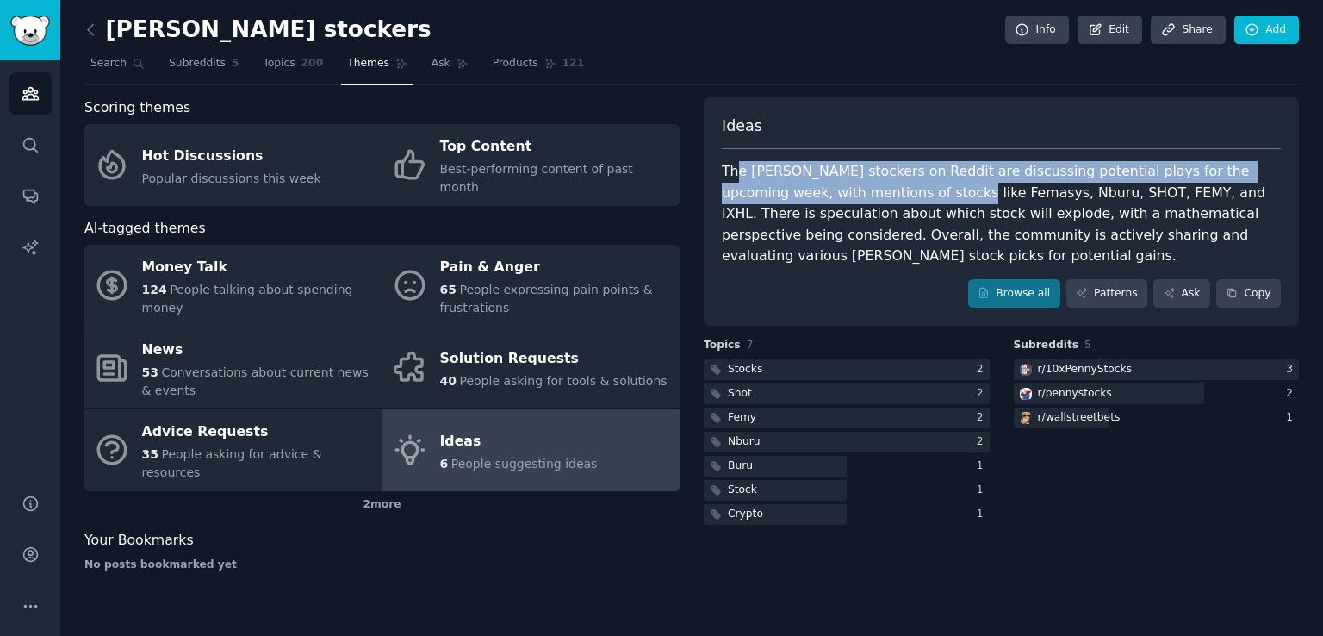
drag, startPoint x: 734, startPoint y: 177, endPoint x: 877, endPoint y: 201, distance: 144.9
click at [877, 201] on div "The [PERSON_NAME] stockers on Reddit are discussing potential plays for the upc…" at bounding box center [1001, 214] width 559 height 106
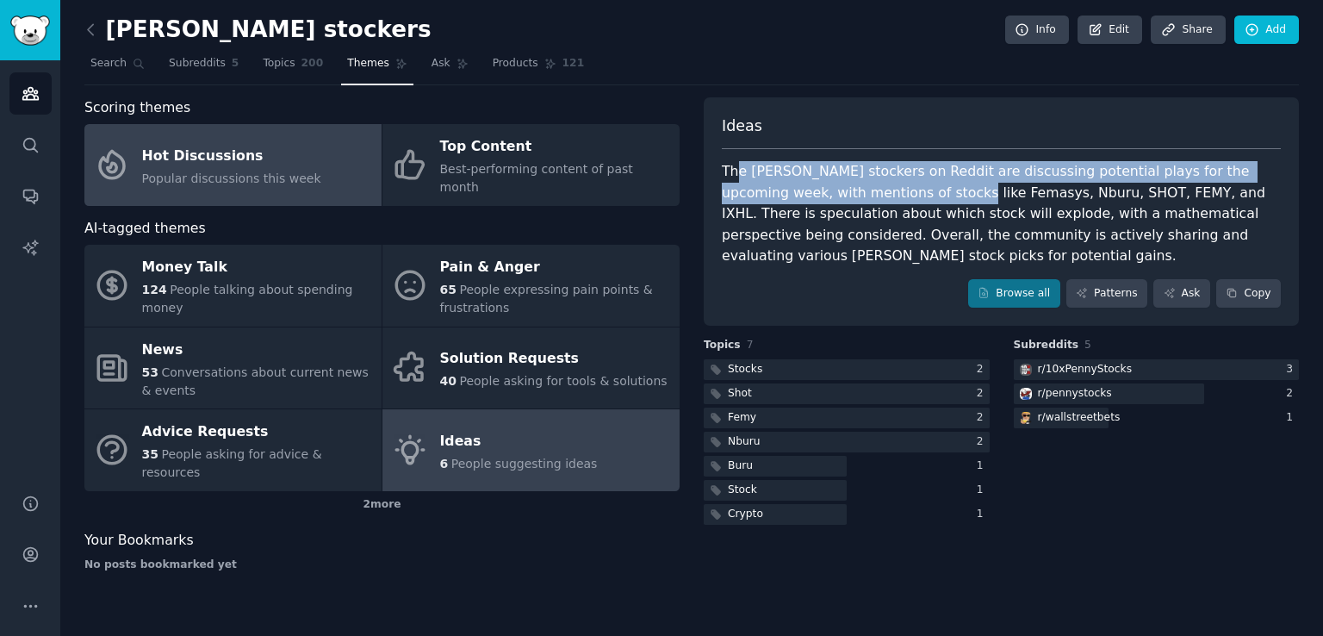
click at [260, 145] on div "Hot Discussions" at bounding box center [231, 156] width 179 height 28
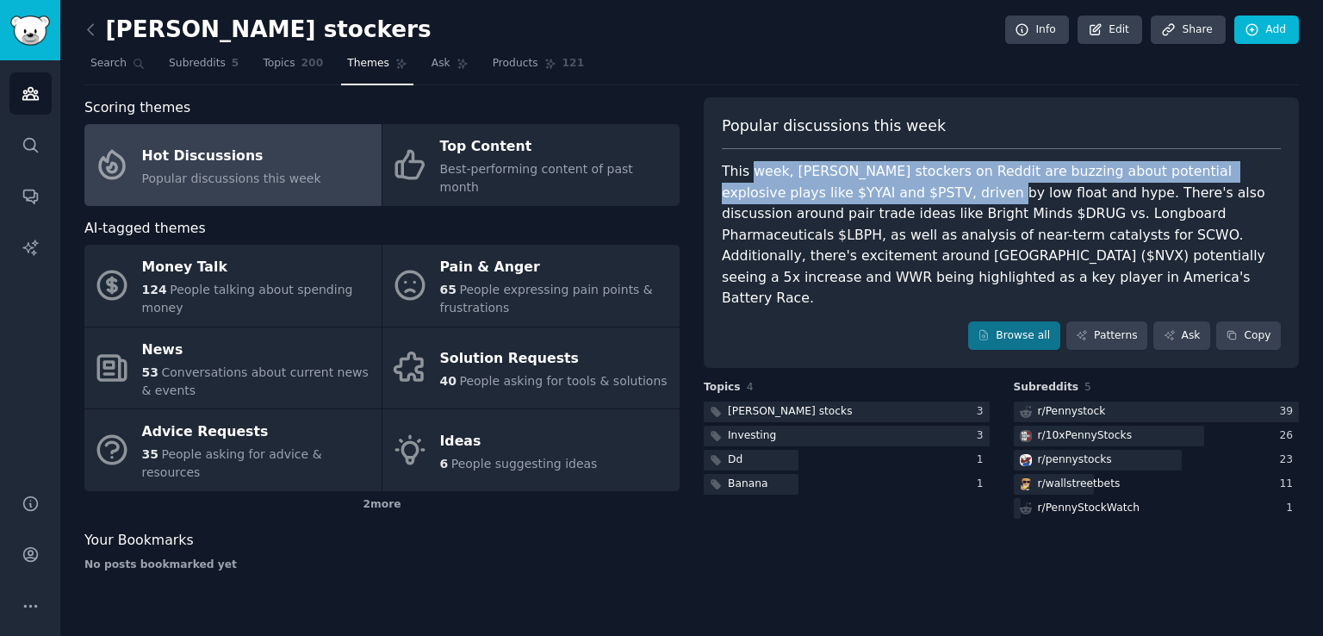
drag, startPoint x: 751, startPoint y: 170, endPoint x: 881, endPoint y: 198, distance: 133.1
click at [881, 198] on div "This week, [PERSON_NAME] stockers on Reddit are buzzing about potential explosi…" at bounding box center [1001, 235] width 559 height 148
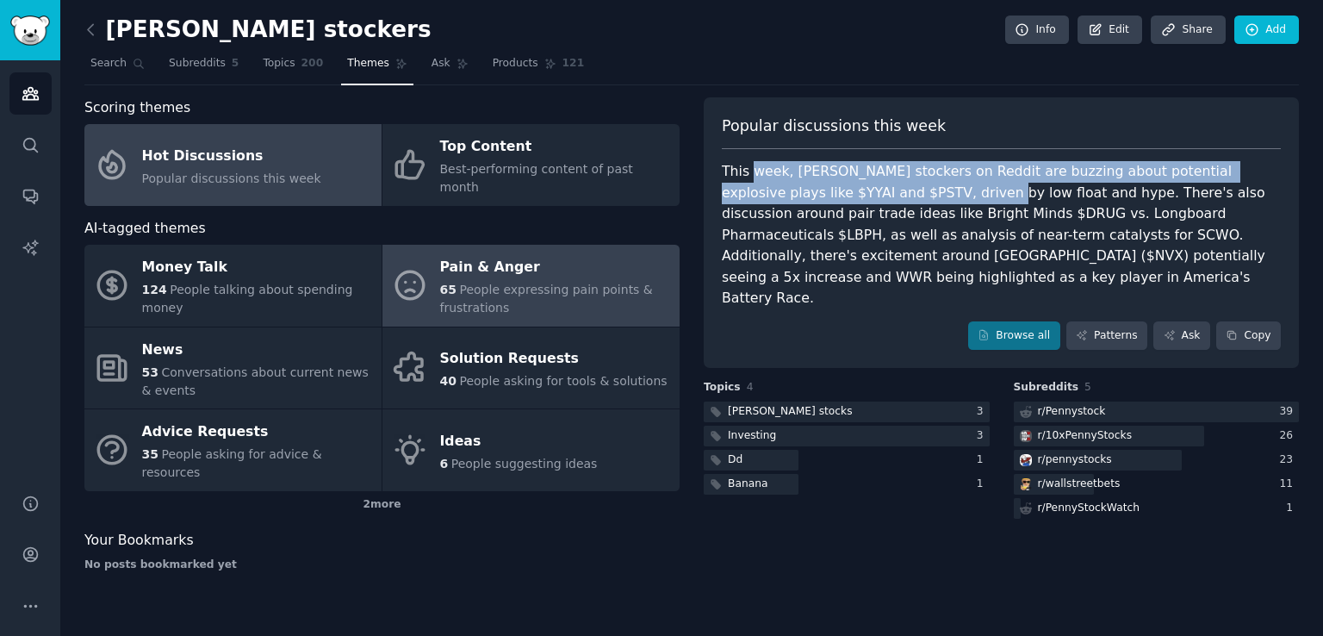
click at [523, 283] on span "People expressing pain points & frustrations" at bounding box center [546, 299] width 213 height 32
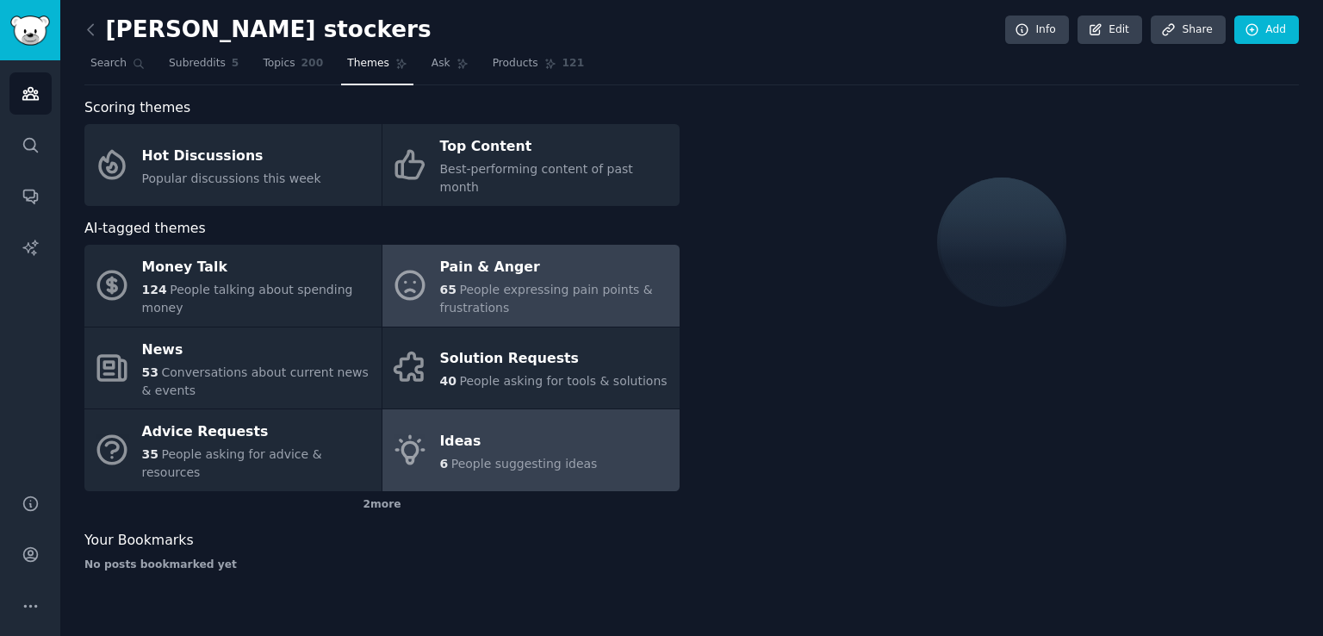
click at [465, 444] on link "Ideas 6 People suggesting ideas" at bounding box center [530, 450] width 297 height 82
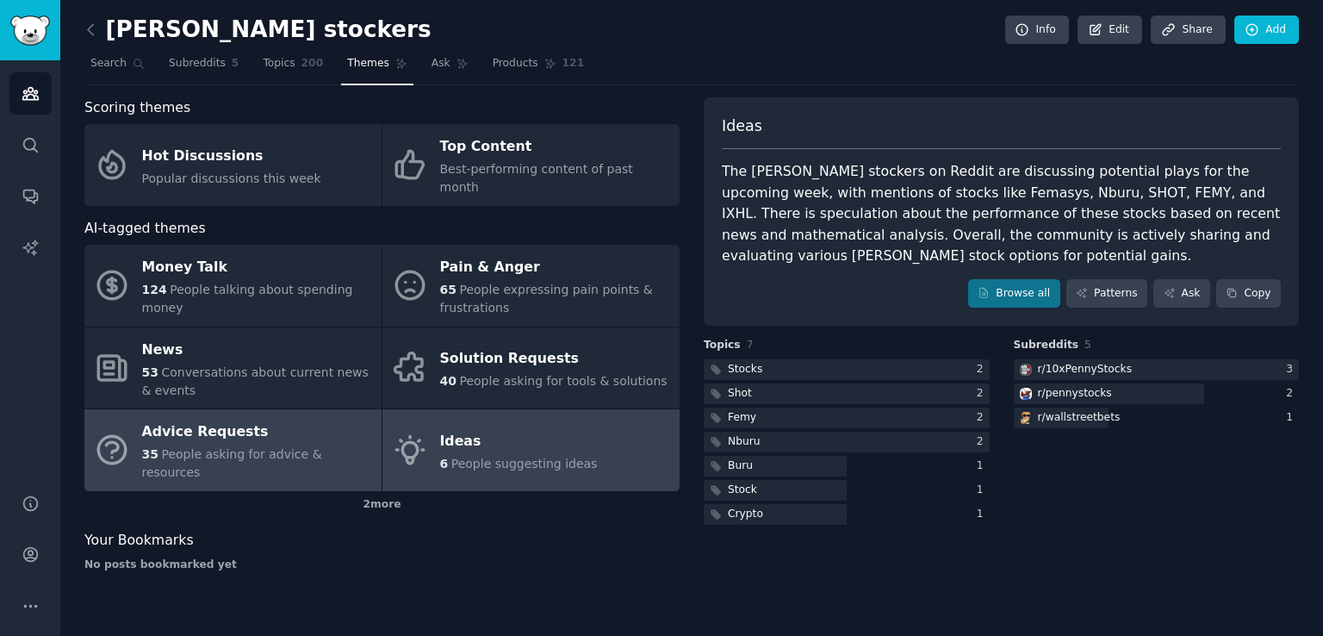
click at [302, 419] on div "Advice Requests" at bounding box center [257, 433] width 231 height 28
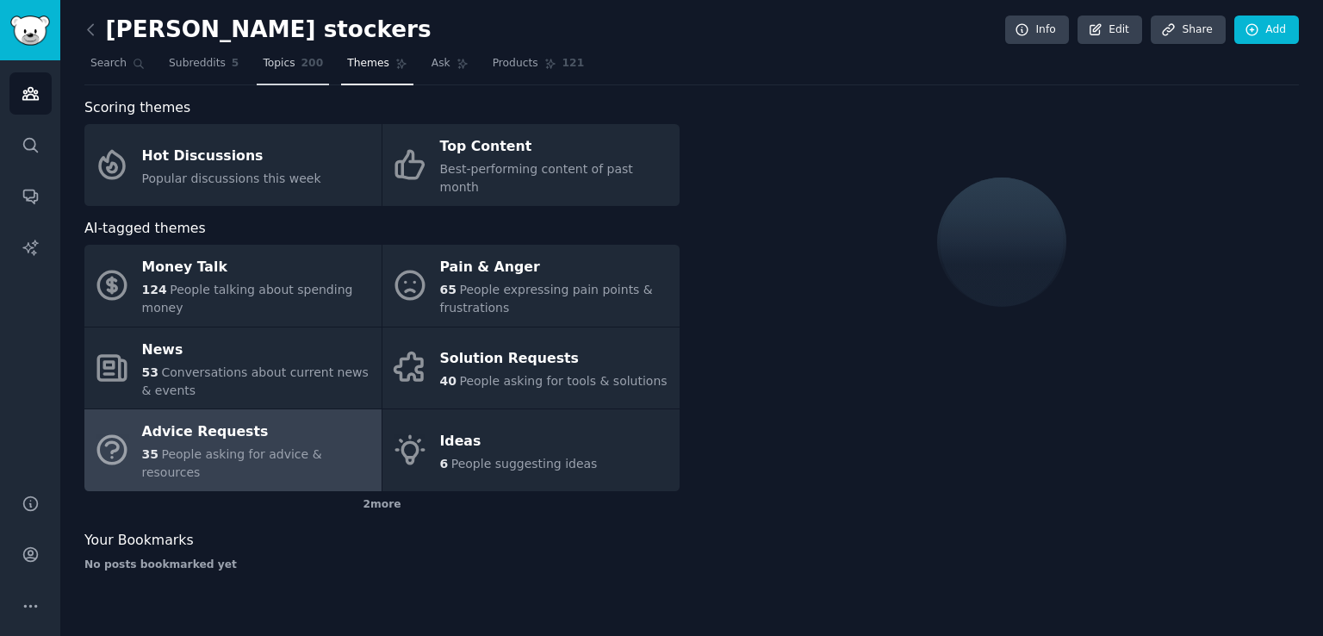
click at [282, 60] on span "Topics" at bounding box center [279, 64] width 32 height 16
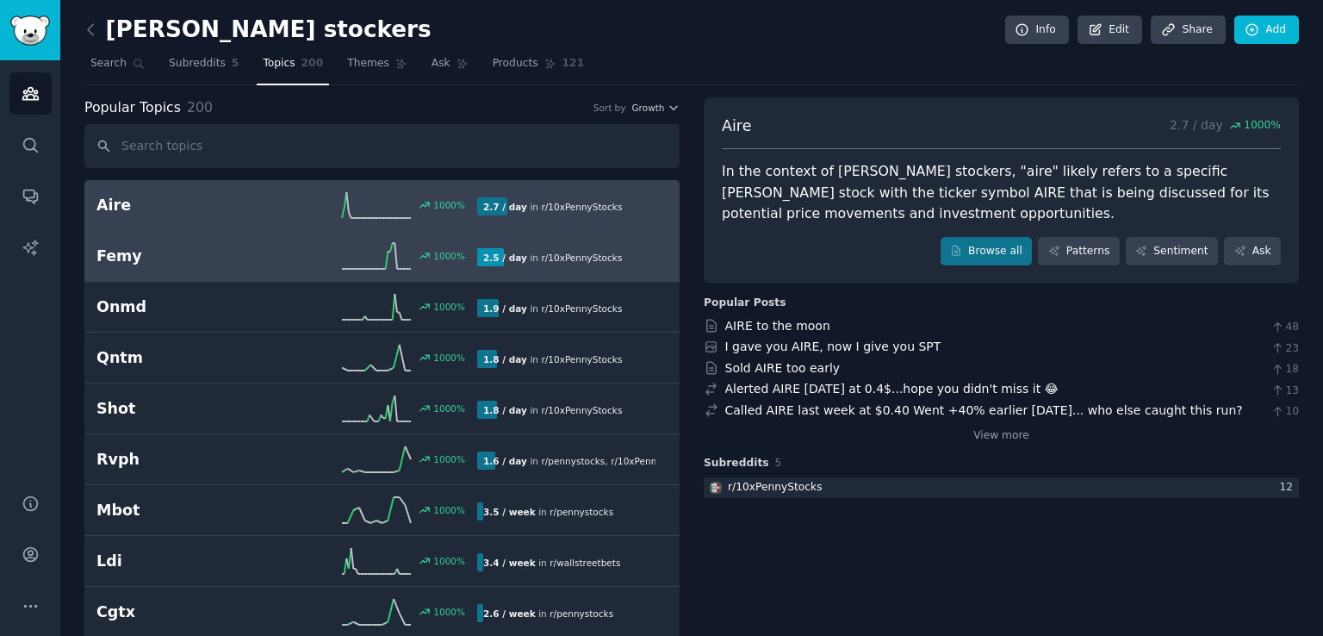
click at [239, 266] on div "Femy 1000 % 2.5 / day in r/ 10xPennyStocks" at bounding box center [381, 256] width 571 height 26
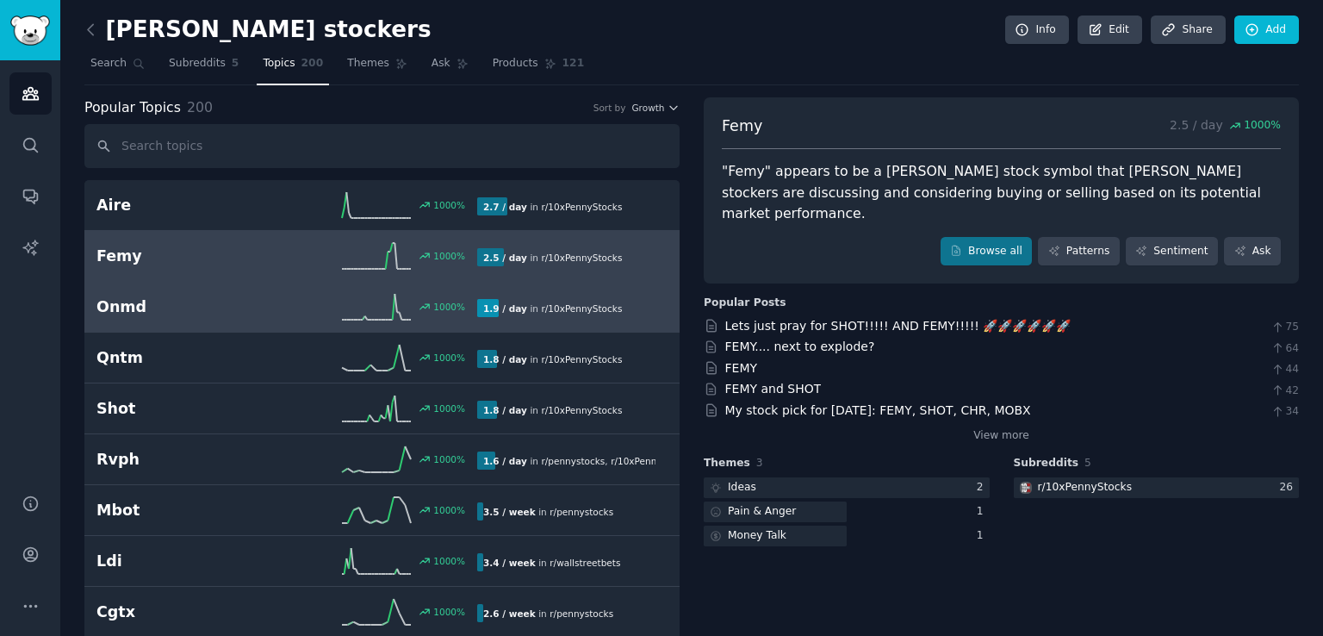
click at [264, 314] on h2 "Onmd" at bounding box center [191, 307] width 190 height 22
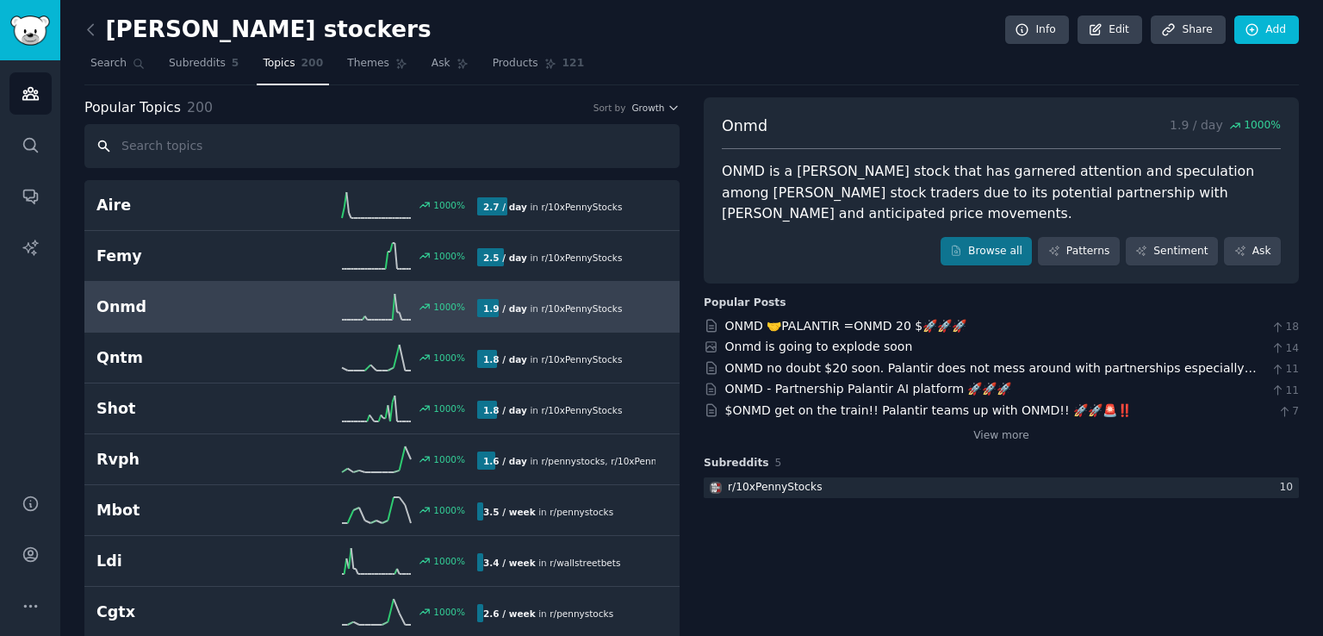
click at [257, 146] on input "text" at bounding box center [381, 146] width 595 height 44
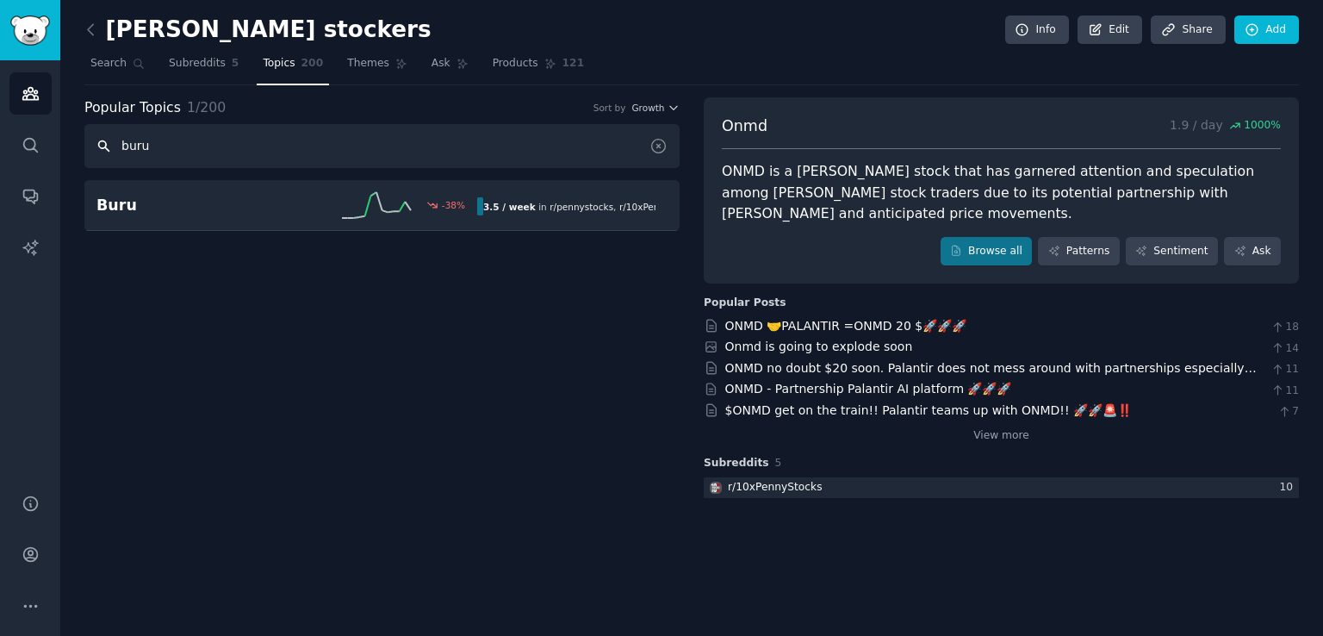
type input "buru"
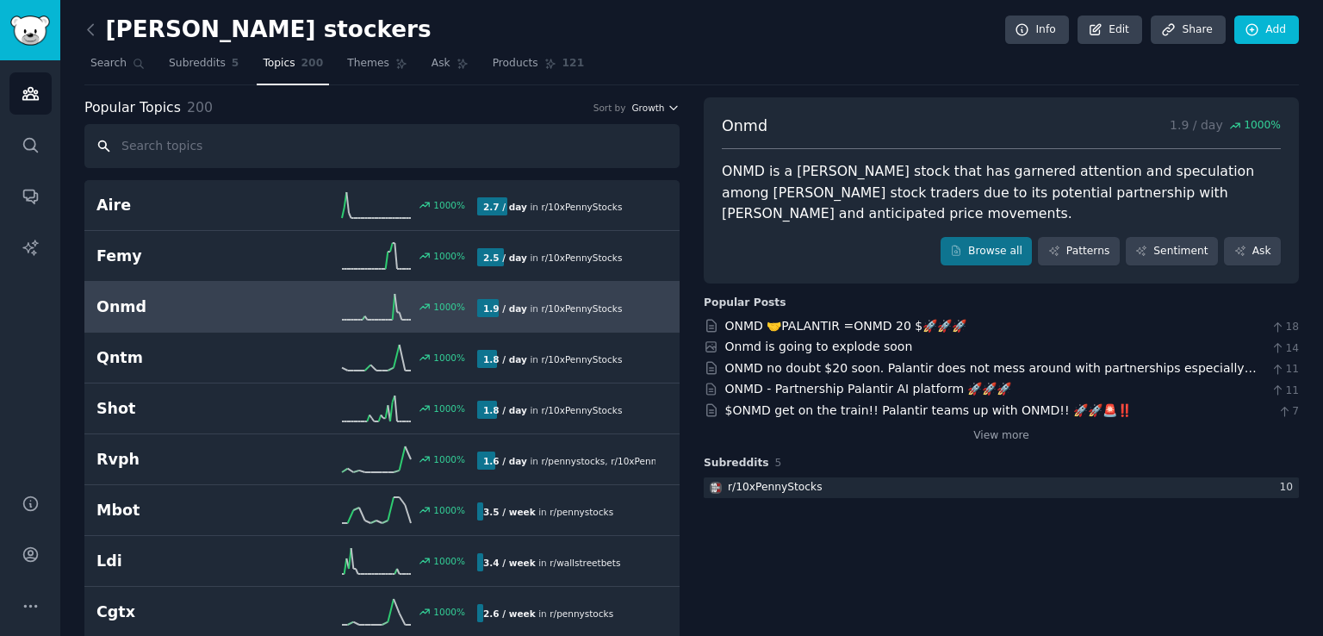
click at [638, 103] on span "Growth" at bounding box center [647, 108] width 33 height 12
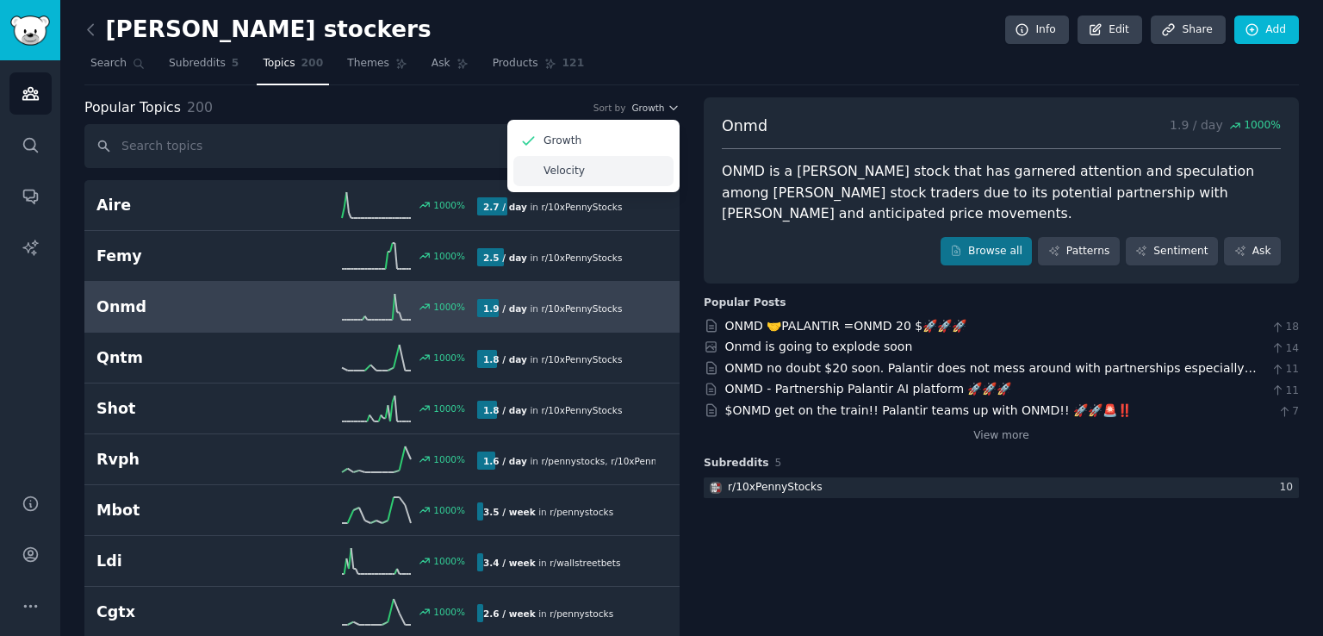
click at [595, 171] on div "Velocity" at bounding box center [593, 171] width 160 height 30
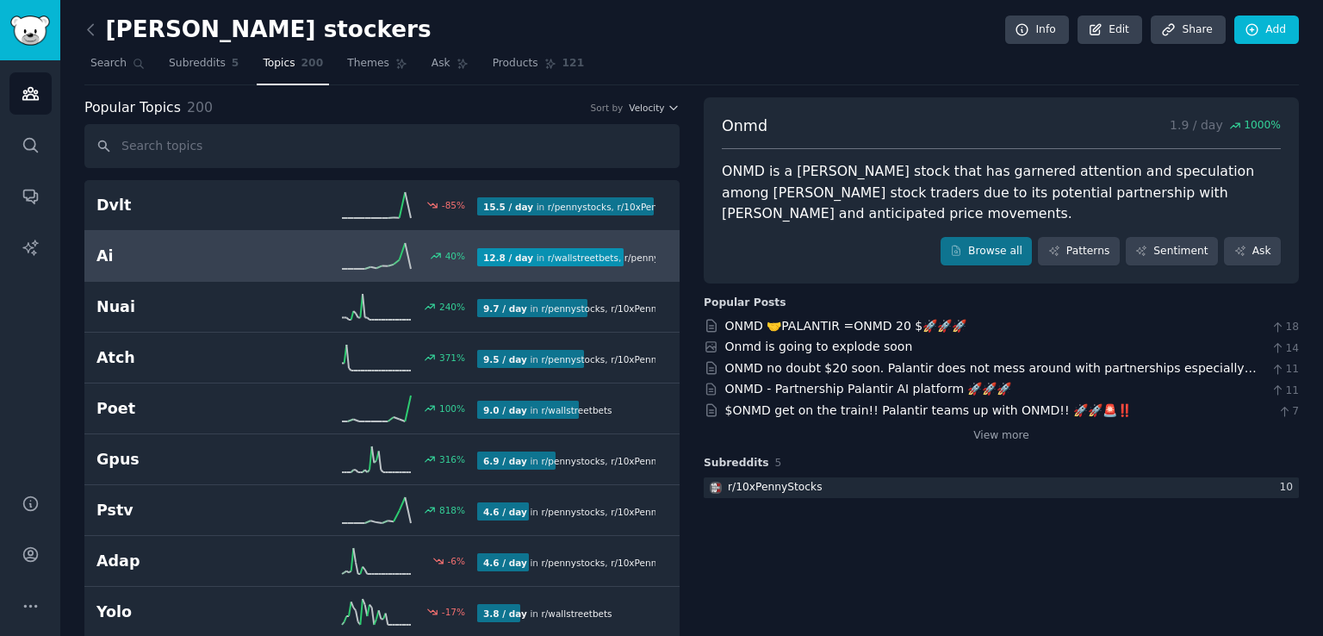
click at [351, 252] on icon at bounding box center [376, 256] width 69 height 26
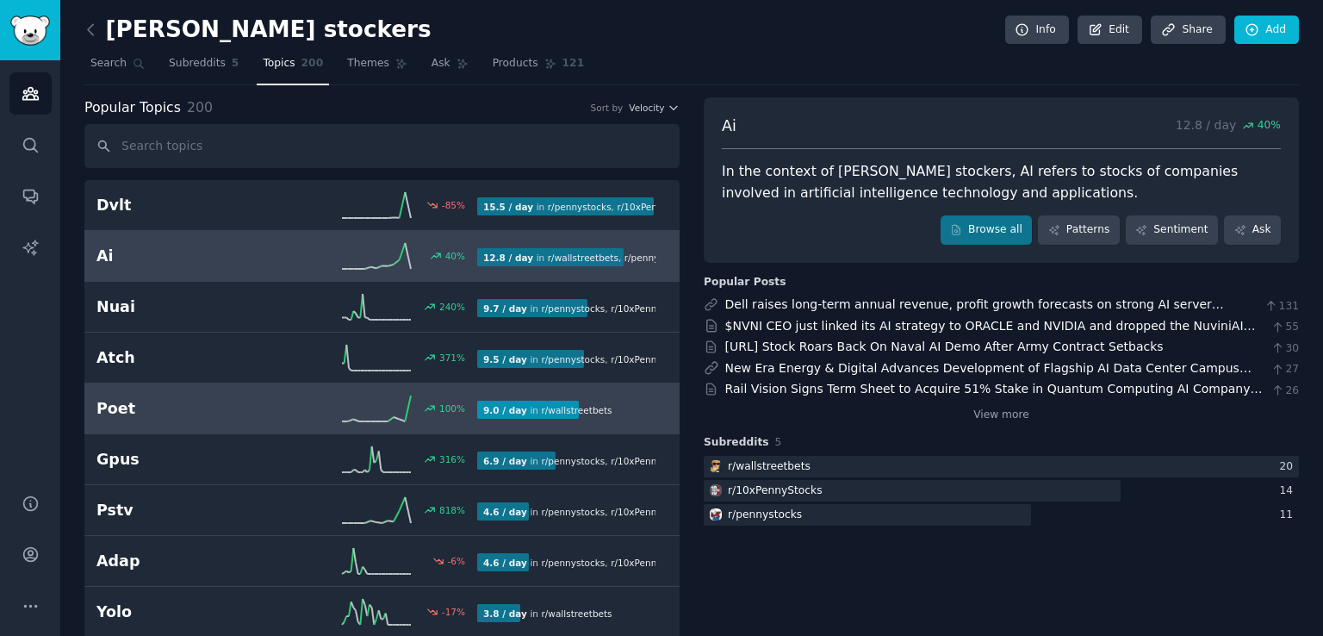
click at [295, 401] on div "100 %" at bounding box center [382, 408] width 190 height 26
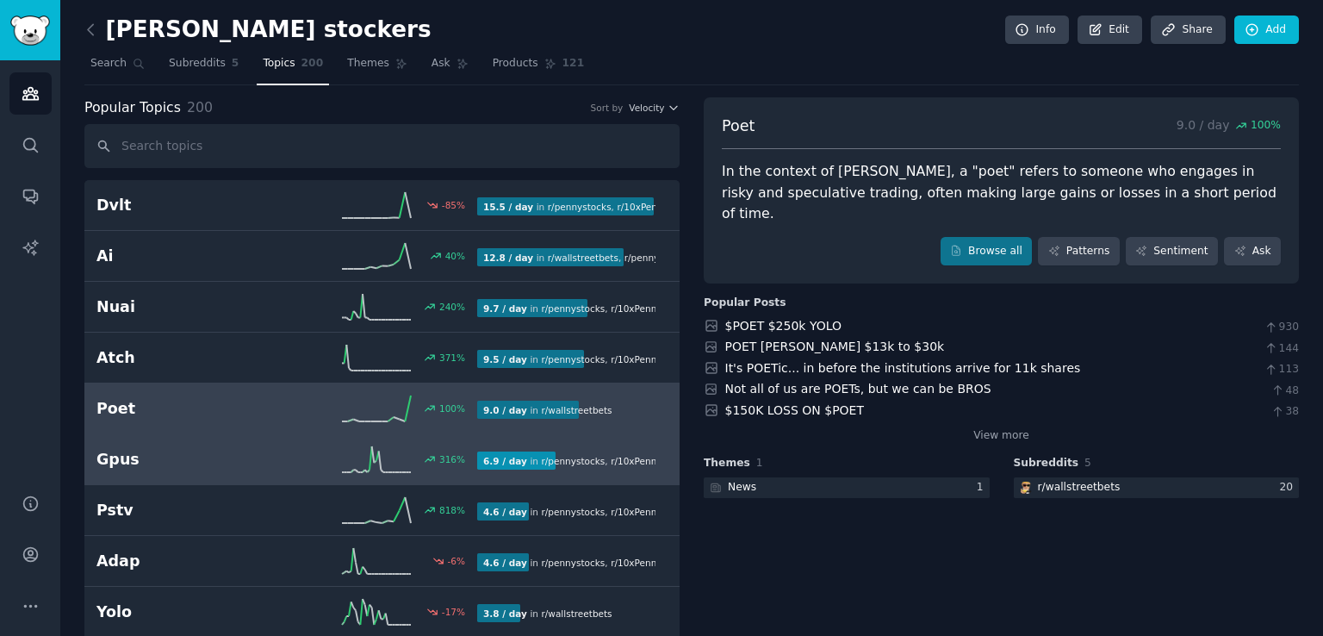
click at [261, 458] on h2 "Gpus" at bounding box center [191, 460] width 190 height 22
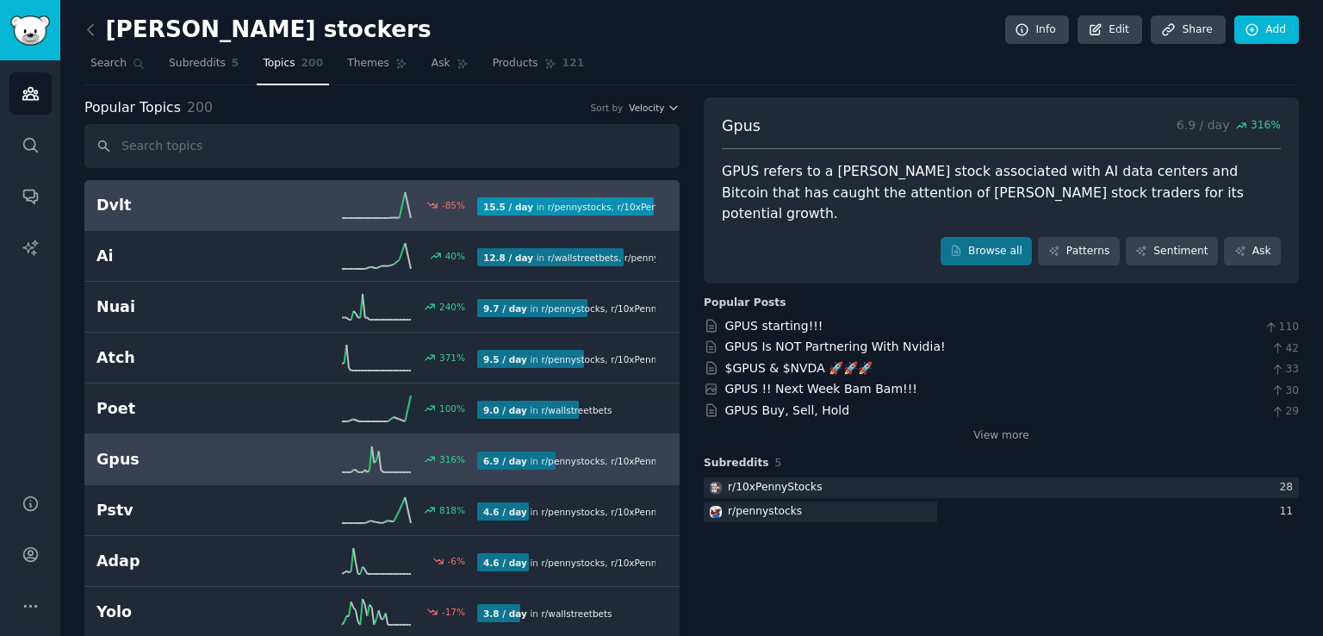
click at [276, 195] on h2 "Dvlt" at bounding box center [191, 206] width 190 height 22
